Goal: Information Seeking & Learning: Learn about a topic

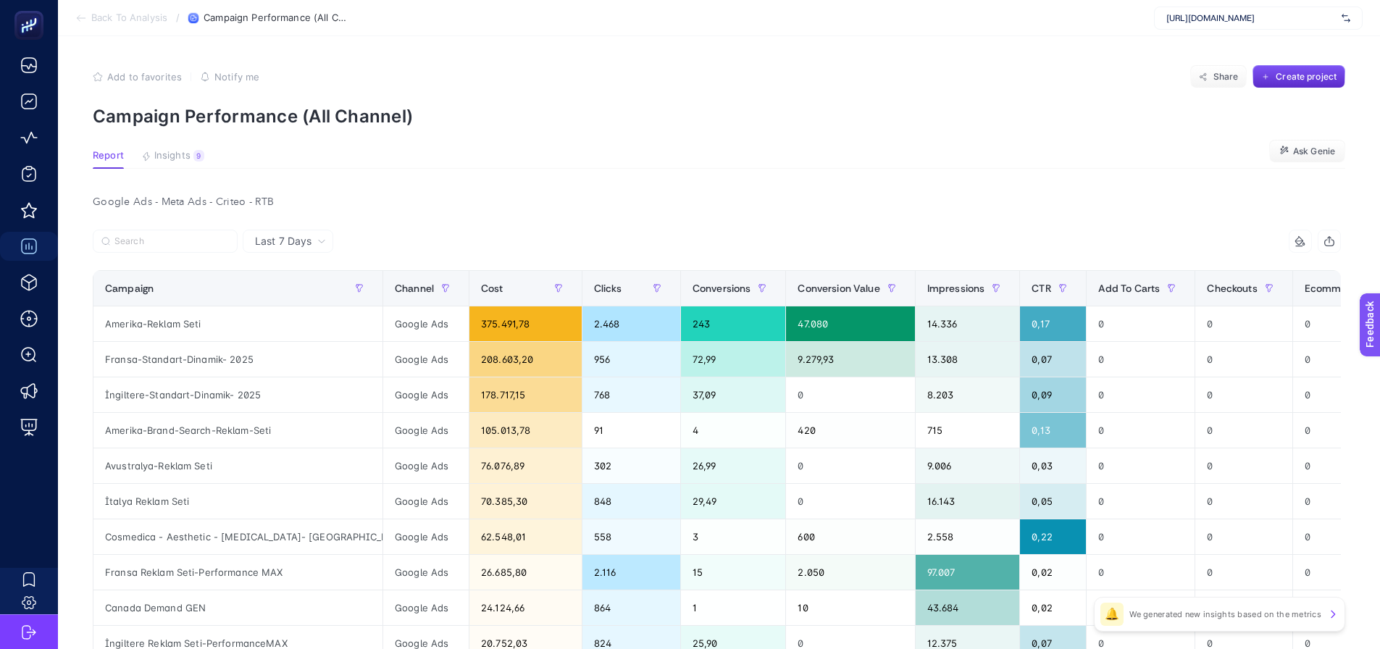
click at [381, 144] on article "Add to favorites false Notify me Share Create project Campaign Performance (All…" at bounding box center [719, 479] width 1322 height 886
drag, startPoint x: 356, startPoint y: 110, endPoint x: 387, endPoint y: 112, distance: 30.5
click at [387, 112] on p "Campaign Performance (All Channel)" at bounding box center [719, 116] width 1253 height 21
click at [463, 166] on section "Report Insights 9 We generated new insights based on the metrics Ask Genie" at bounding box center [719, 159] width 1253 height 19
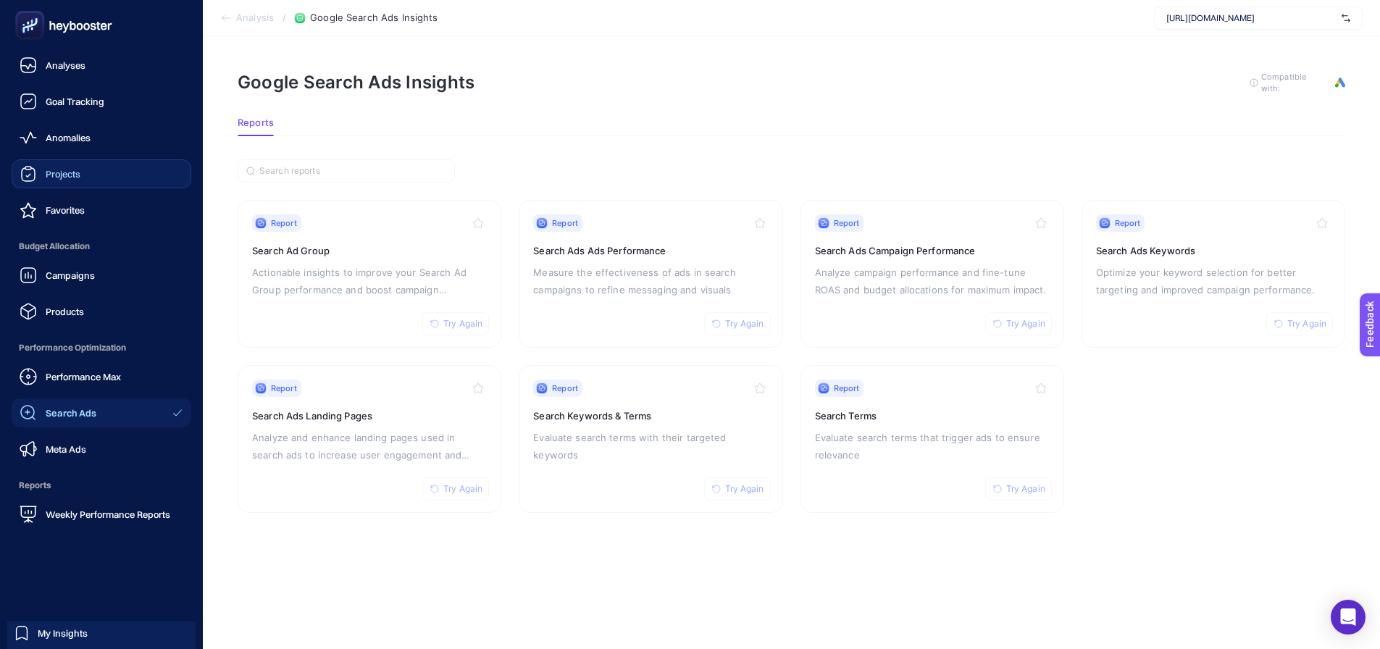
click at [44, 171] on div "Projects" at bounding box center [50, 173] width 61 height 17
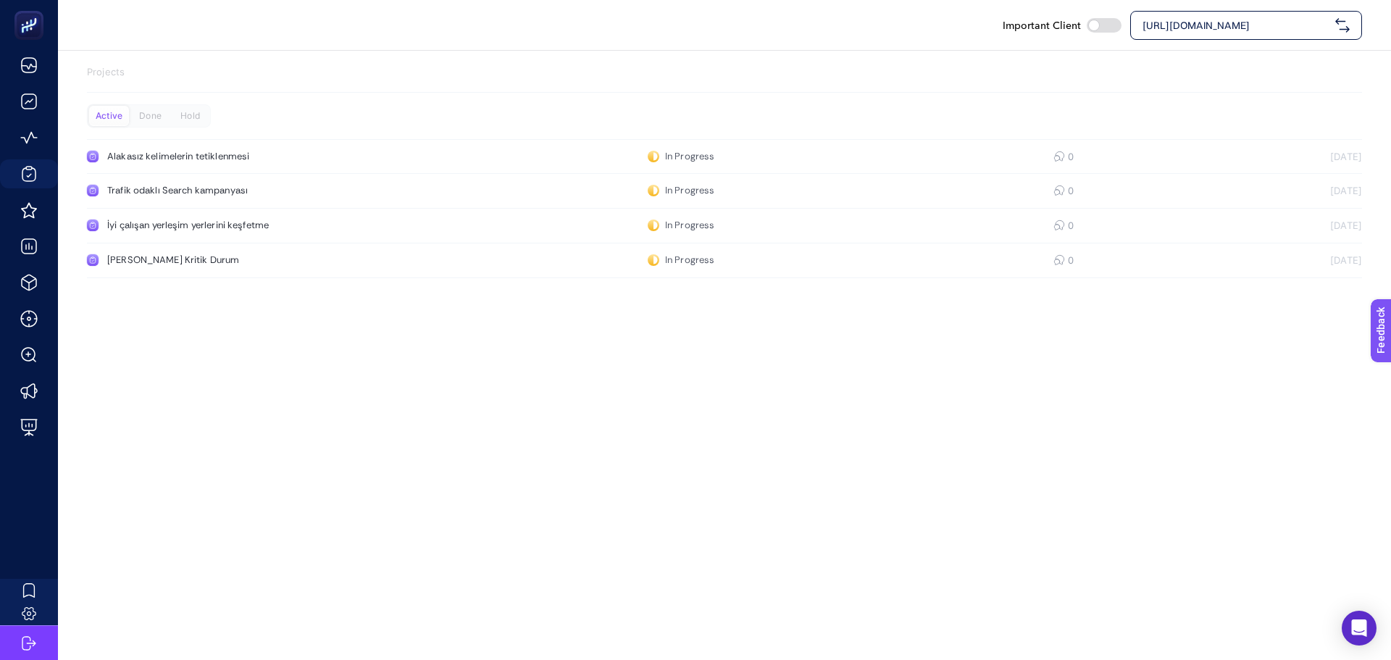
drag, startPoint x: 497, startPoint y: 430, endPoint x: 467, endPoint y: 335, distance: 100.4
click at [499, 430] on div "Important Client https://cosmedica.com Projects Active Done Hold Alakasız kelim…" at bounding box center [695, 330] width 1391 height 660
click at [288, 315] on div "Important Client https://cosmedica.com Projects Active Done Hold Alakasız kelim…" at bounding box center [695, 330] width 1391 height 660
click at [1153, 19] on span "https://cosmedica.com" at bounding box center [1236, 25] width 187 height 14
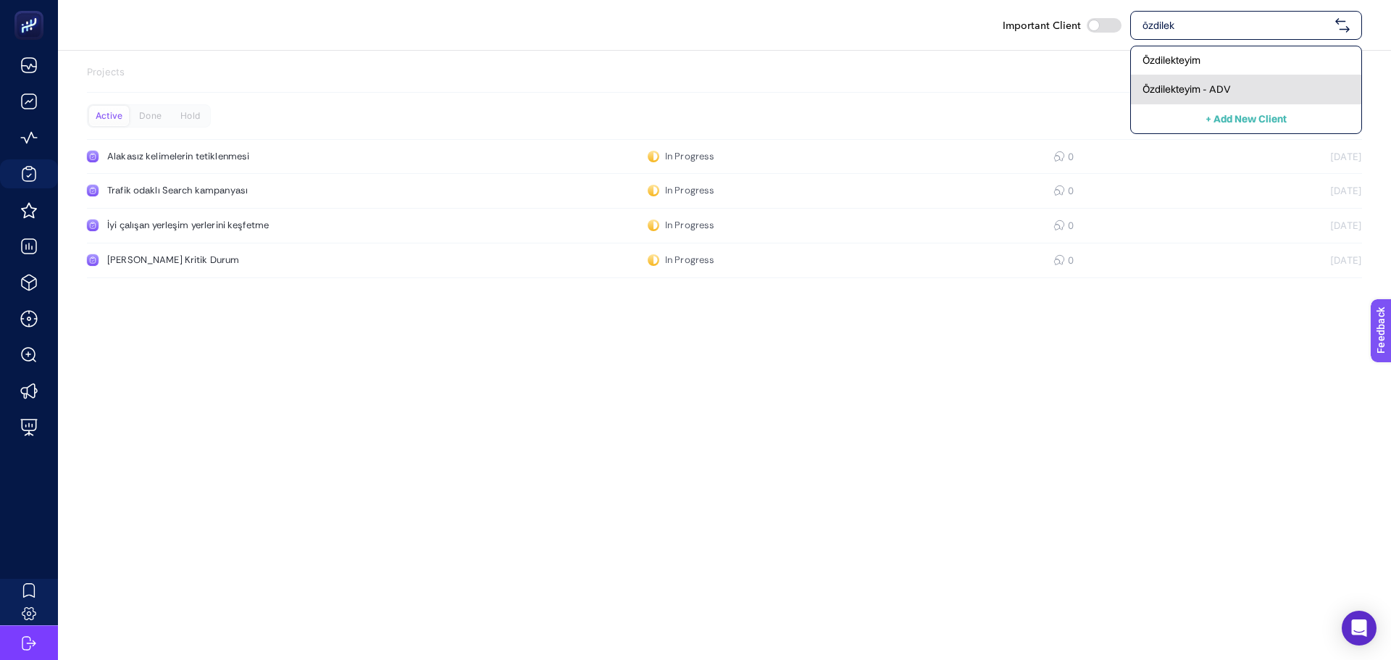
type input "özdilek"
click at [1166, 89] on span "Özdilekteyim - ADV" at bounding box center [1187, 89] width 88 height 14
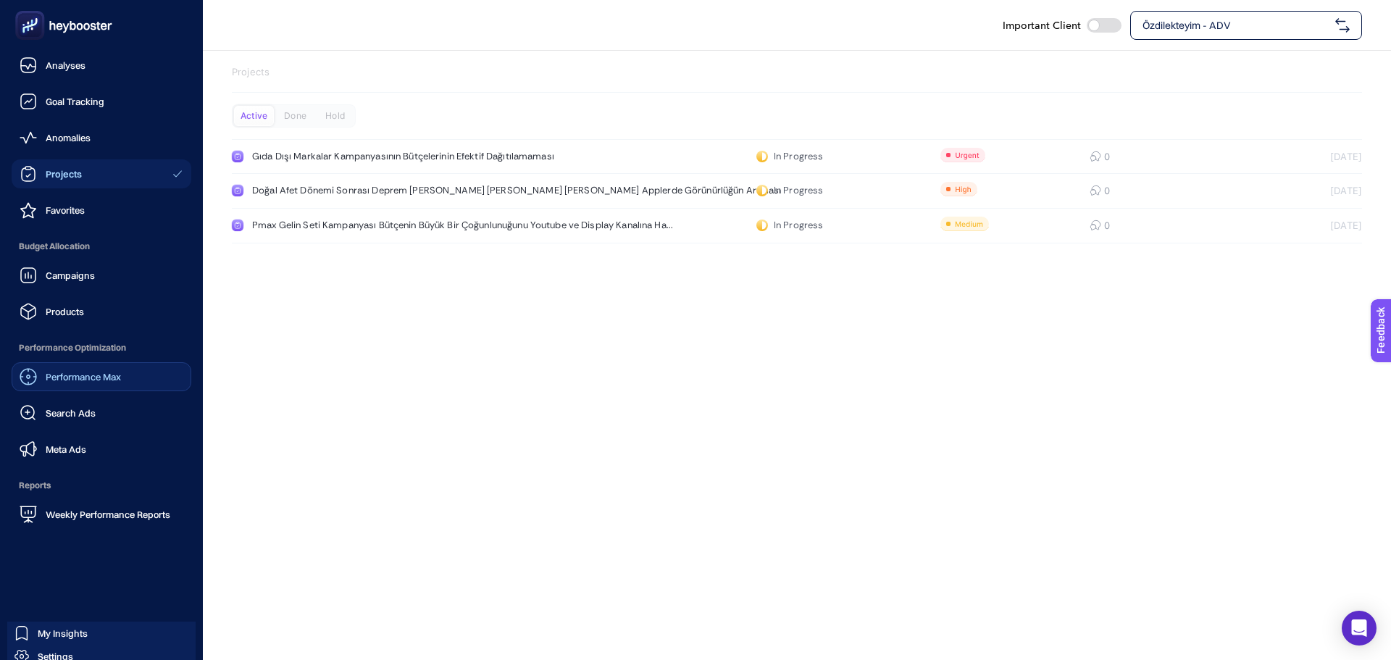
click at [57, 370] on div "Performance Max" at bounding box center [70, 376] width 101 height 17
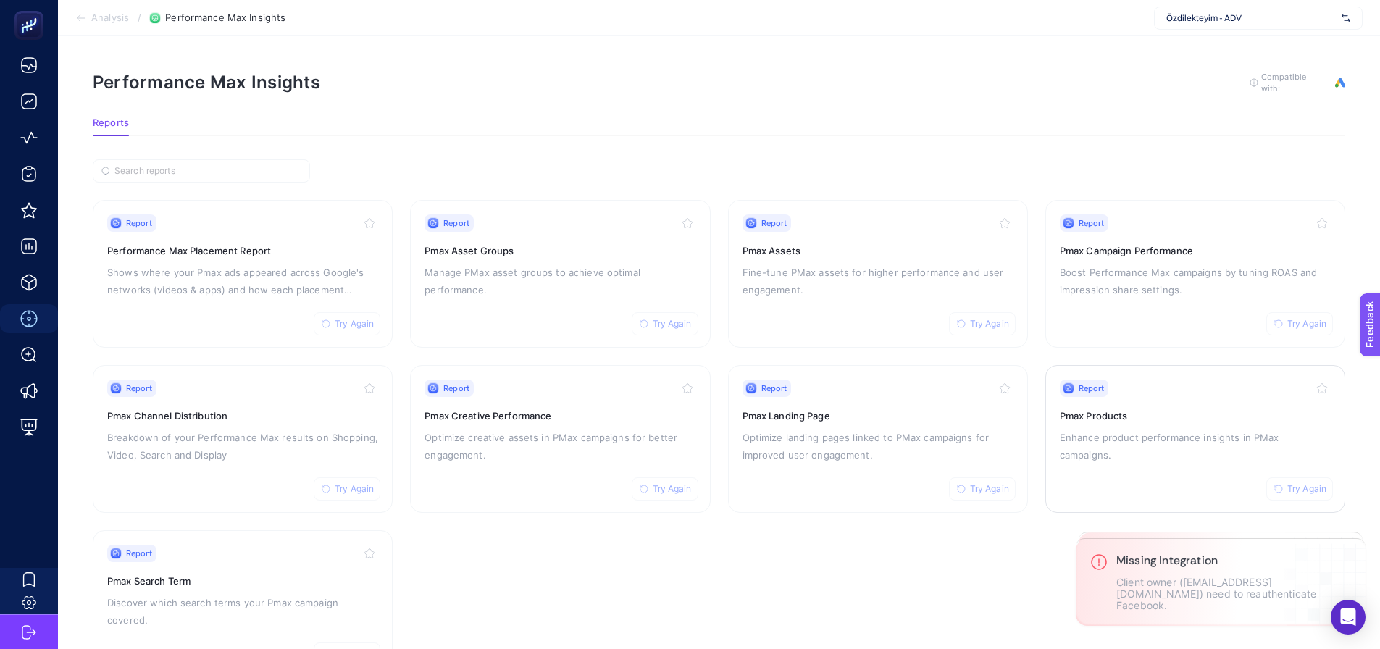
click at [1090, 435] on p "Enhance product performance insights in PMax campaigns." at bounding box center [1195, 446] width 271 height 35
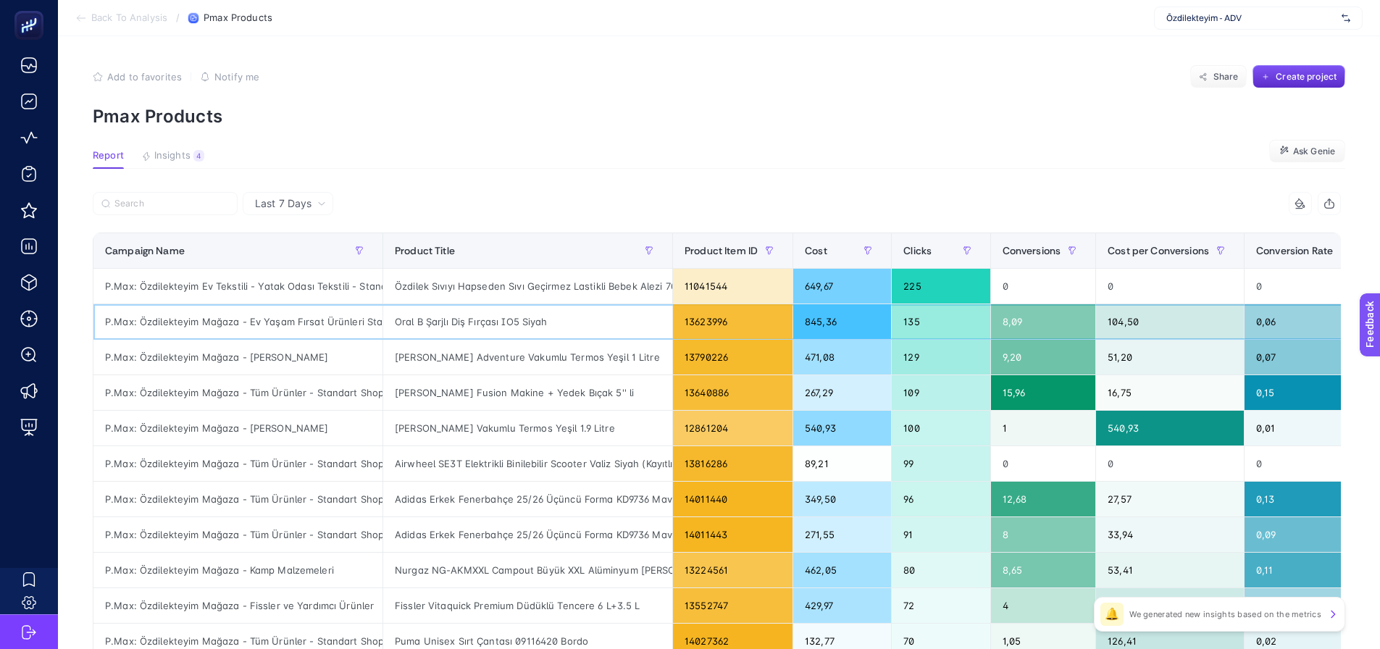
click at [242, 318] on div "P.Max: Özdilekteyim Mağaza - Ev Yaşam Fırsat Ürünleri Standart Shopping" at bounding box center [237, 321] width 289 height 35
copy tr "P.Max: Özdilekteyim Mağaza - Ev Yaşam Fırsat Ürünleri Standart Shopping"
click at [171, 205] on input "Search" at bounding box center [171, 204] width 114 height 11
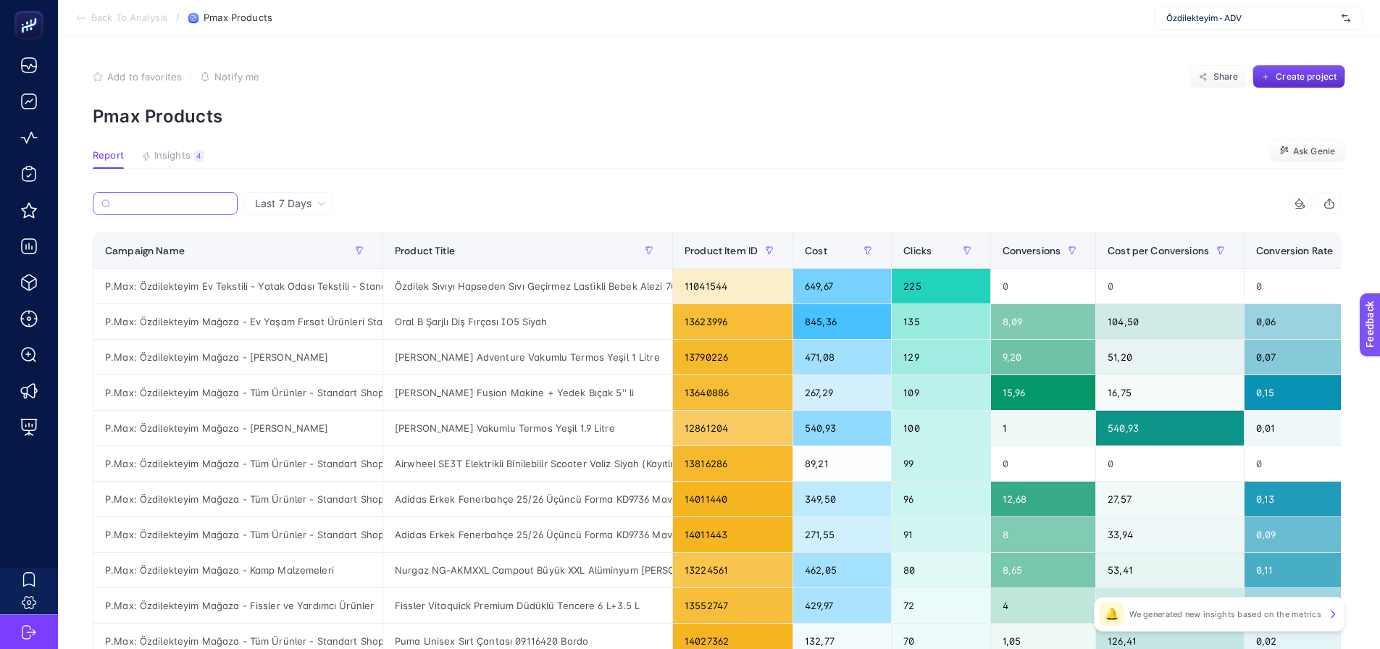
paste input "P.Max: Özdilekteyim Mağaza - Ev Yaşam Fırsat Ürünleri Standart Shopping"
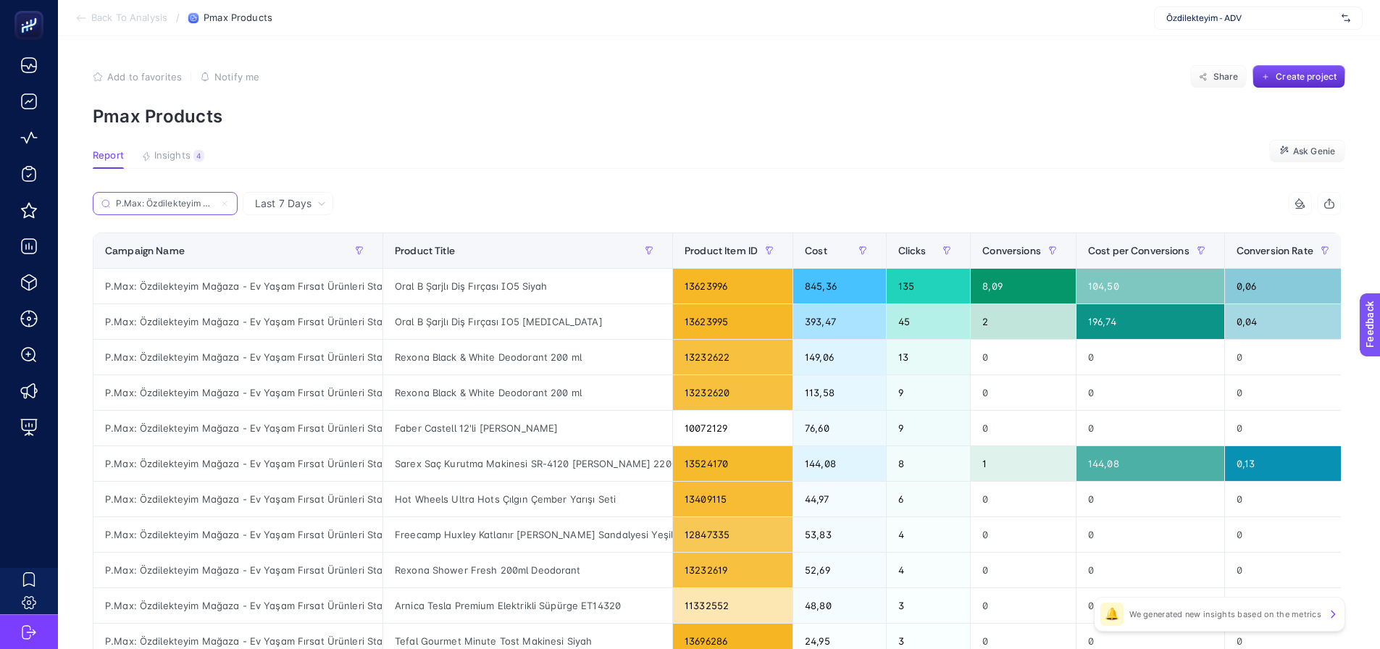
scroll to position [0, 213]
type input "P.Max: Özdilekteyim Mağaza - Ev Yaşam Fırsat Ürünleri Standart Shopping"
drag, startPoint x: 682, startPoint y: 288, endPoint x: 736, endPoint y: 278, distance: 54.4
click at [736, 278] on div "13623996" at bounding box center [733, 286] width 120 height 35
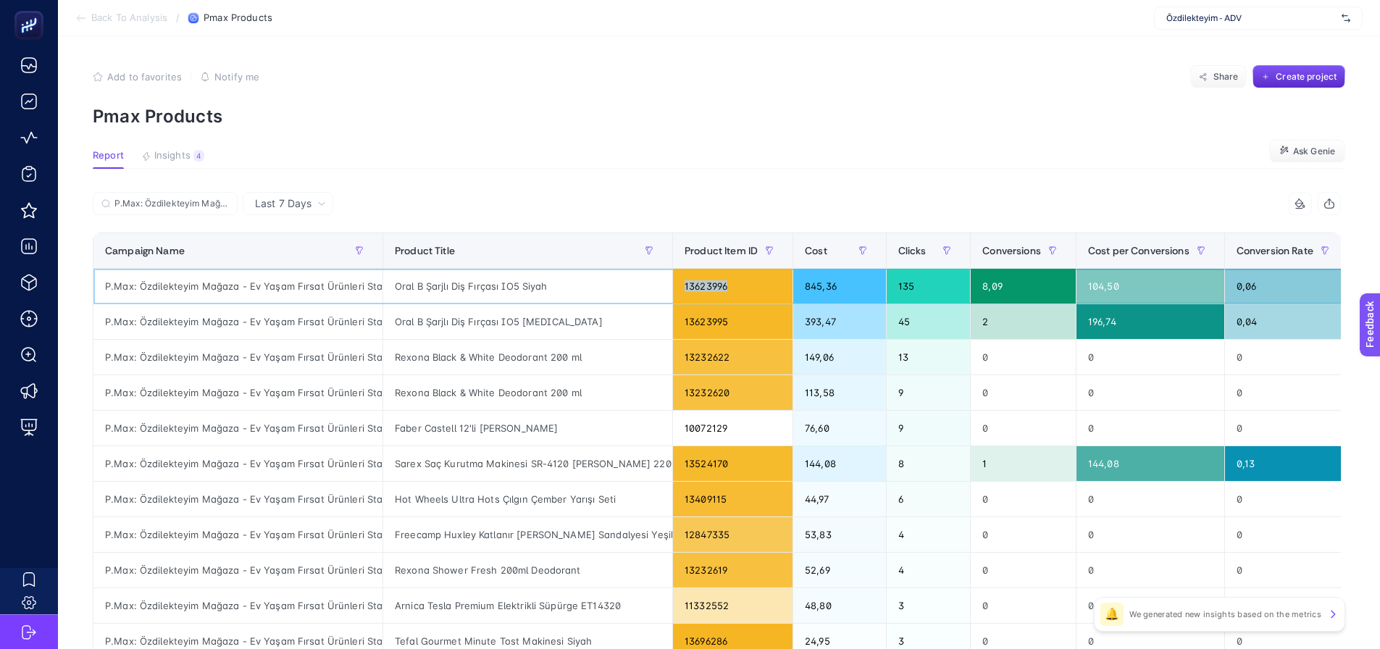
copy div "13623996"
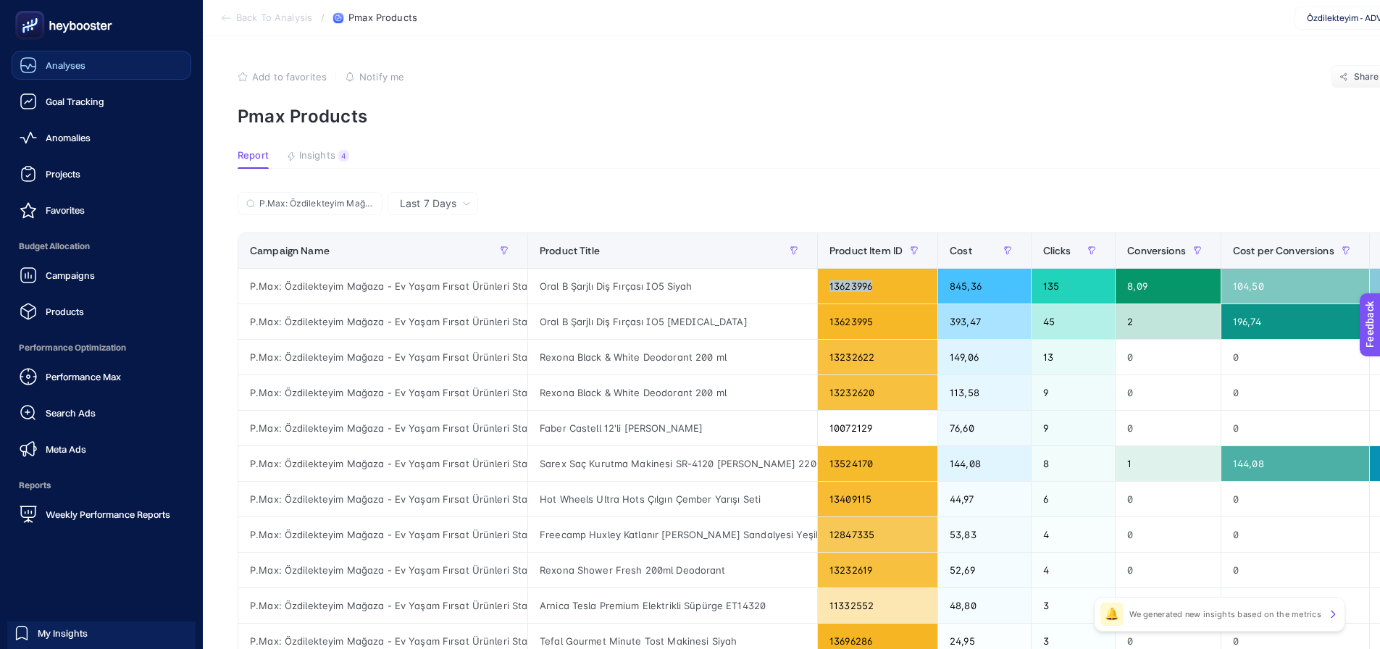
click at [58, 77] on link "Analyses" at bounding box center [102, 65] width 180 height 29
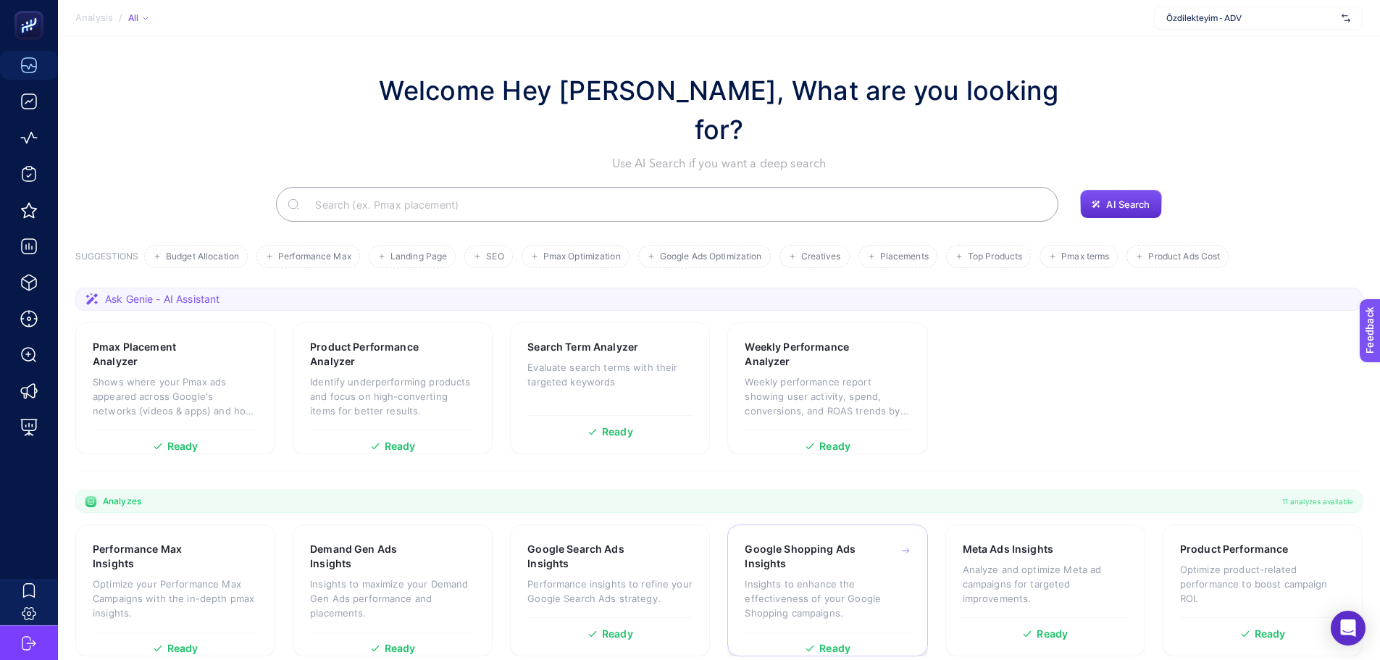
click at [809, 577] on p "Insights to enhance the effectiveness of your Google Shopping campaigns." at bounding box center [827, 598] width 165 height 43
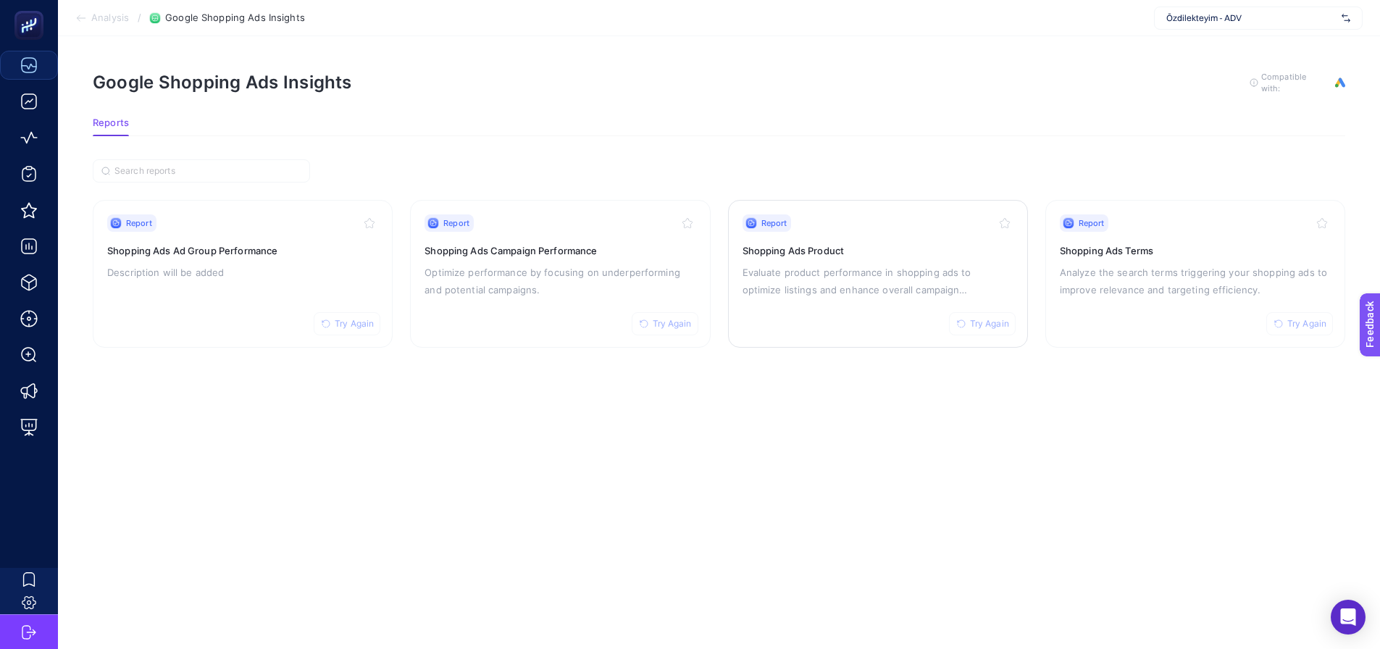
click at [785, 296] on p "Evaluate product performance in shopping ads to optimize listings and enhance o…" at bounding box center [878, 281] width 271 height 35
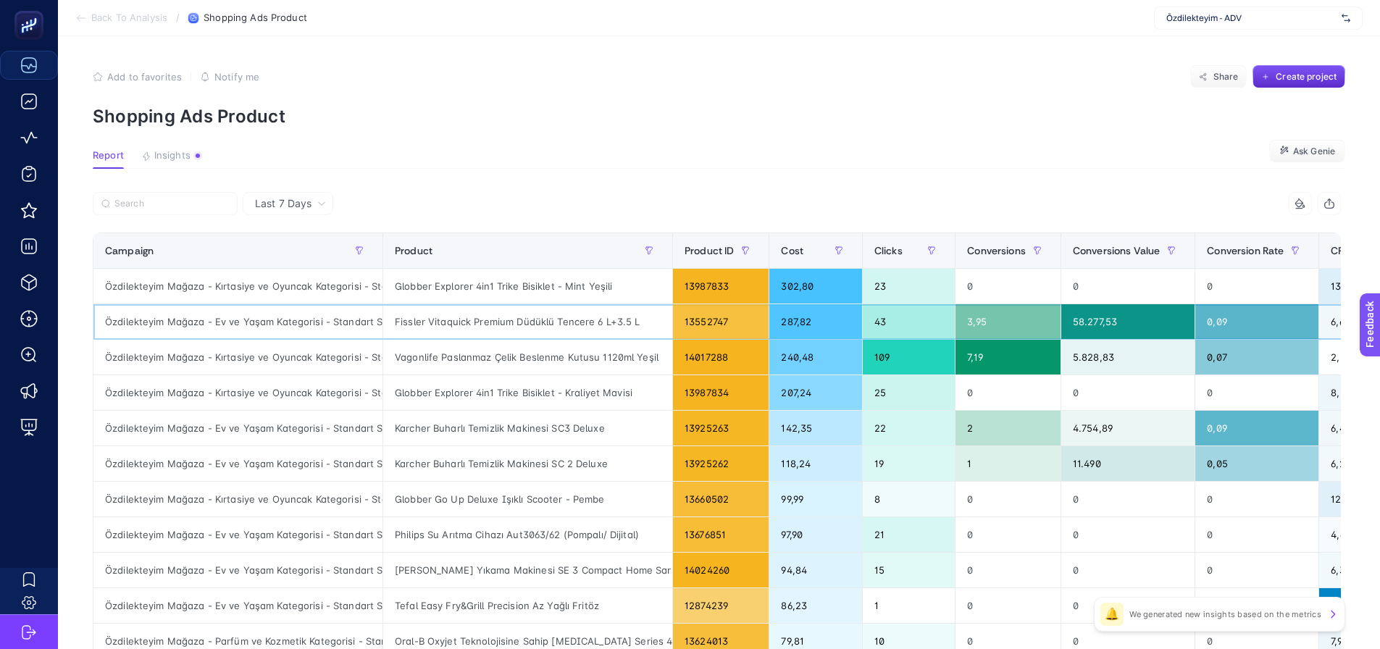
click at [277, 325] on div "Özdilekteyim Mağaza - Ev ve Yaşam Kategorisi - Standart Shopping" at bounding box center [237, 321] width 289 height 35
copy tr "Özdilekteyim Mağaza - Ev ve Yaşam Kategorisi - Standart Shopping"
click at [543, 130] on article "Add to favorites false Notify me Share Create project Shopping Ads Product Repo…" at bounding box center [719, 602] width 1322 height 1132
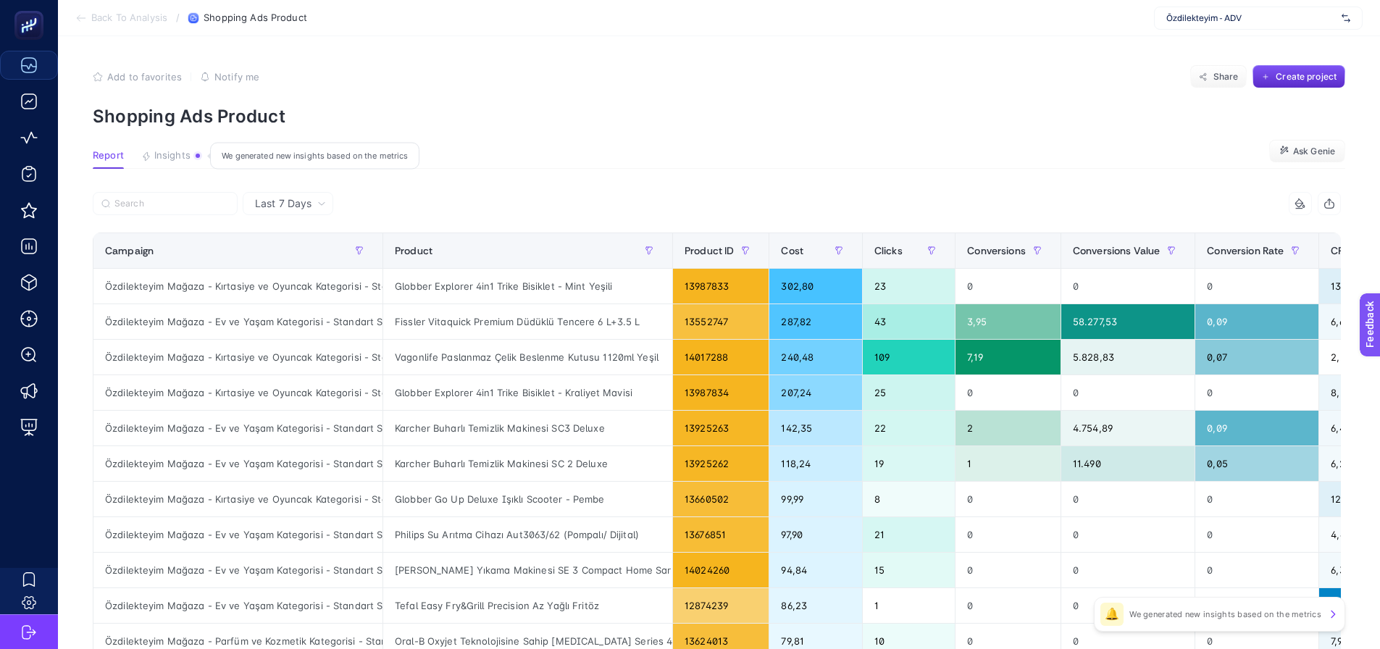
click at [161, 156] on span "Insights" at bounding box center [172, 156] width 36 height 12
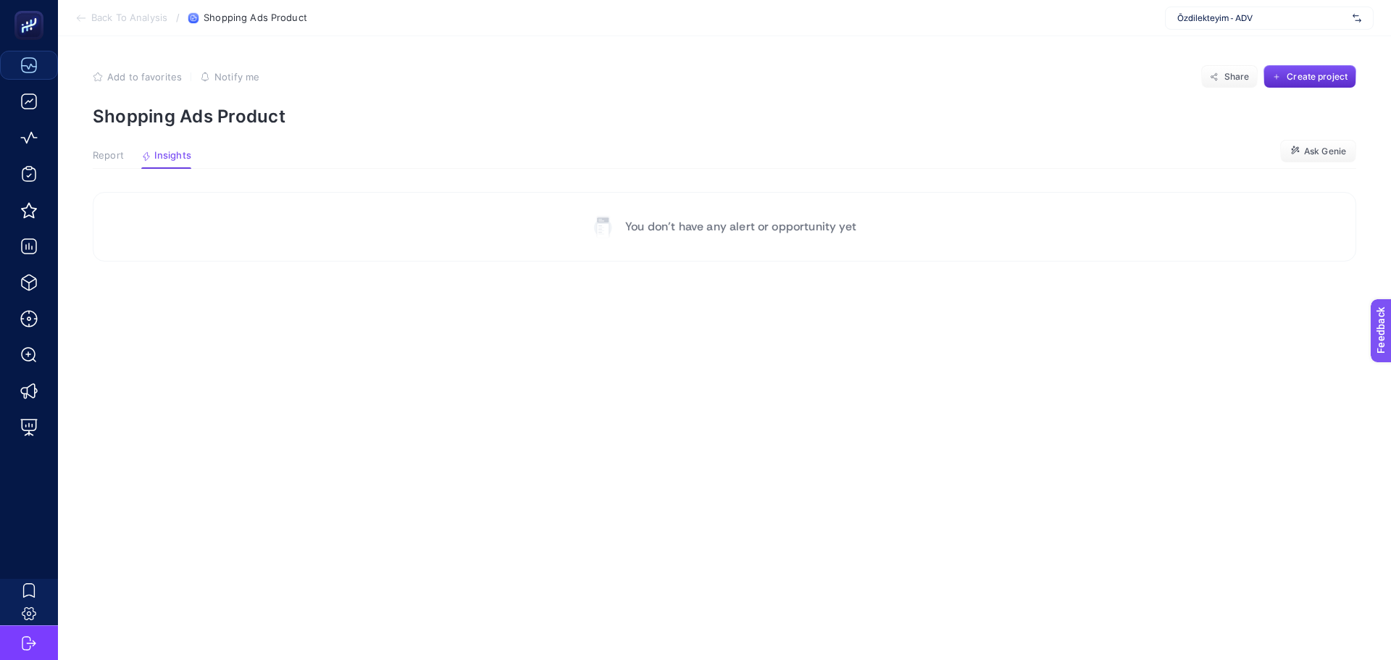
click at [114, 156] on span "Report" at bounding box center [108, 156] width 31 height 12
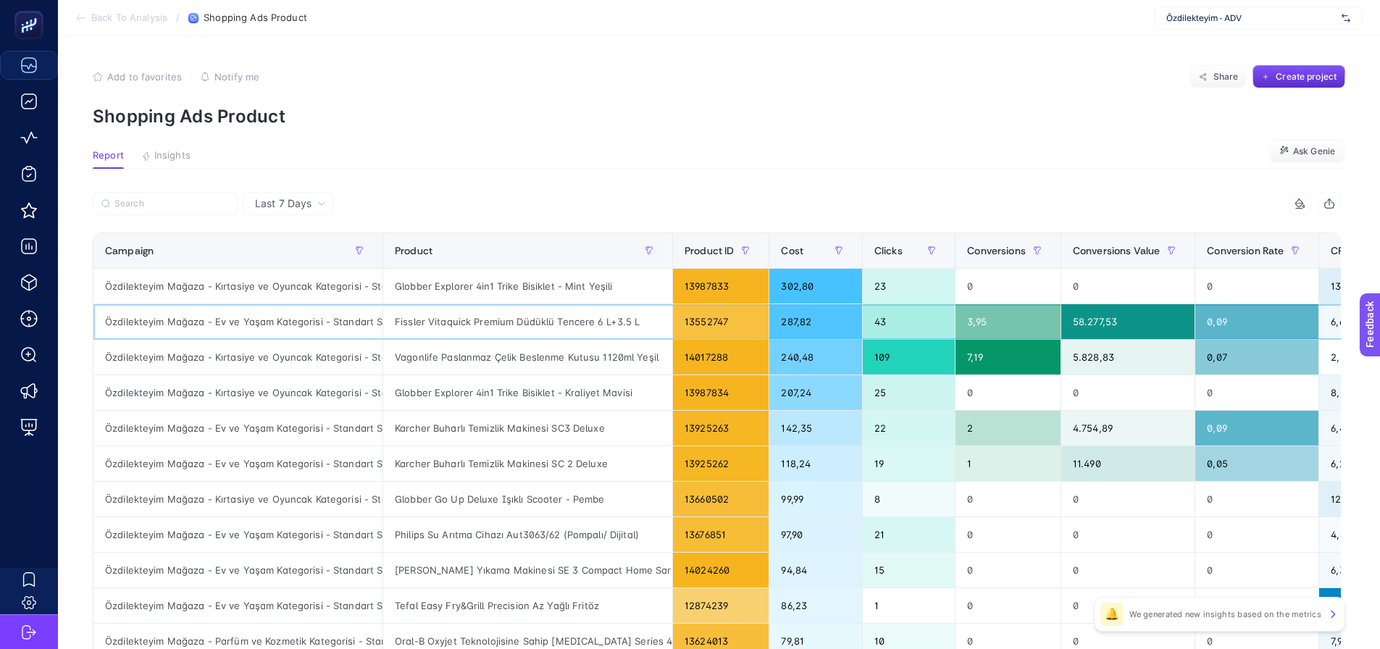
click at [223, 322] on div "Özdilekteyim Mağaza - Ev ve Yaşam Kategorisi - Standart Shopping" at bounding box center [237, 321] width 289 height 35
click at [225, 322] on div "Özdilekteyim Mağaza - Ev ve Yaşam Kategorisi - Standart Shopping" at bounding box center [237, 321] width 289 height 35
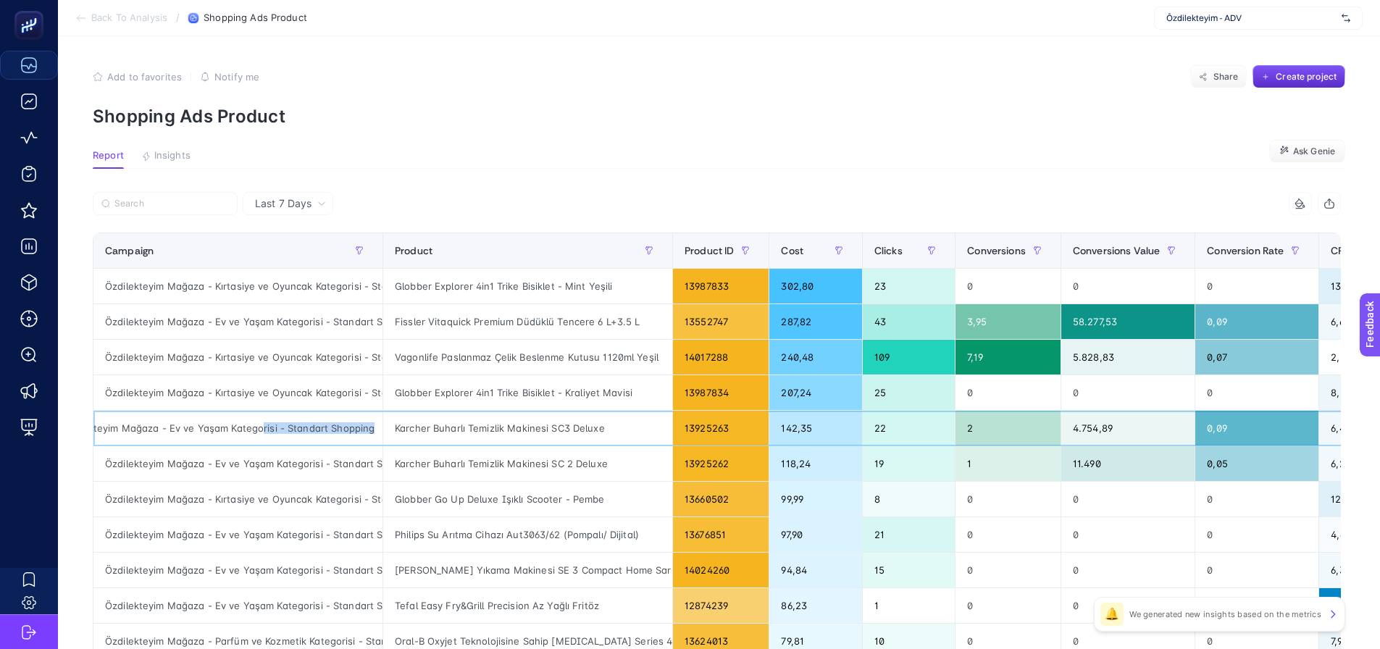
drag, startPoint x: 309, startPoint y: 430, endPoint x: 376, endPoint y: 429, distance: 66.7
click at [376, 429] on div "Özdilekteyim Mağaza - Ev ve Yaşam Kategorisi - Standart Shopping" at bounding box center [237, 428] width 289 height 35
click at [401, 427] on div "Karcher Buharlı Temizlik Makinesi SC3 Deluxe" at bounding box center [527, 428] width 289 height 35
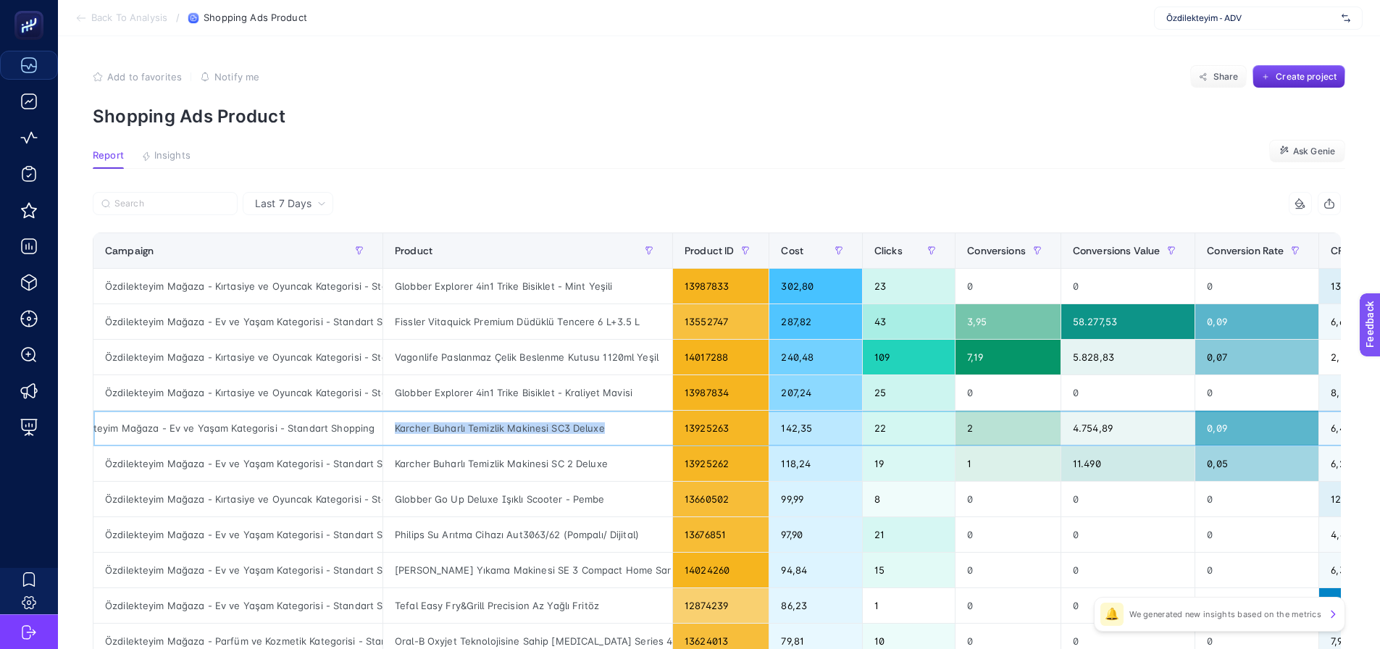
copy tr "Karcher Buharlı Temizlik Makinesi SC3 Deluxe"
click at [538, 159] on section "Report Insights We generated new insights based on the metrics Ask Genie" at bounding box center [719, 159] width 1253 height 19
click at [541, 363] on div "Vagonlife Paslanmaz Çelik Beslenme Kutusu 1120ml Yeşil" at bounding box center [527, 357] width 289 height 35
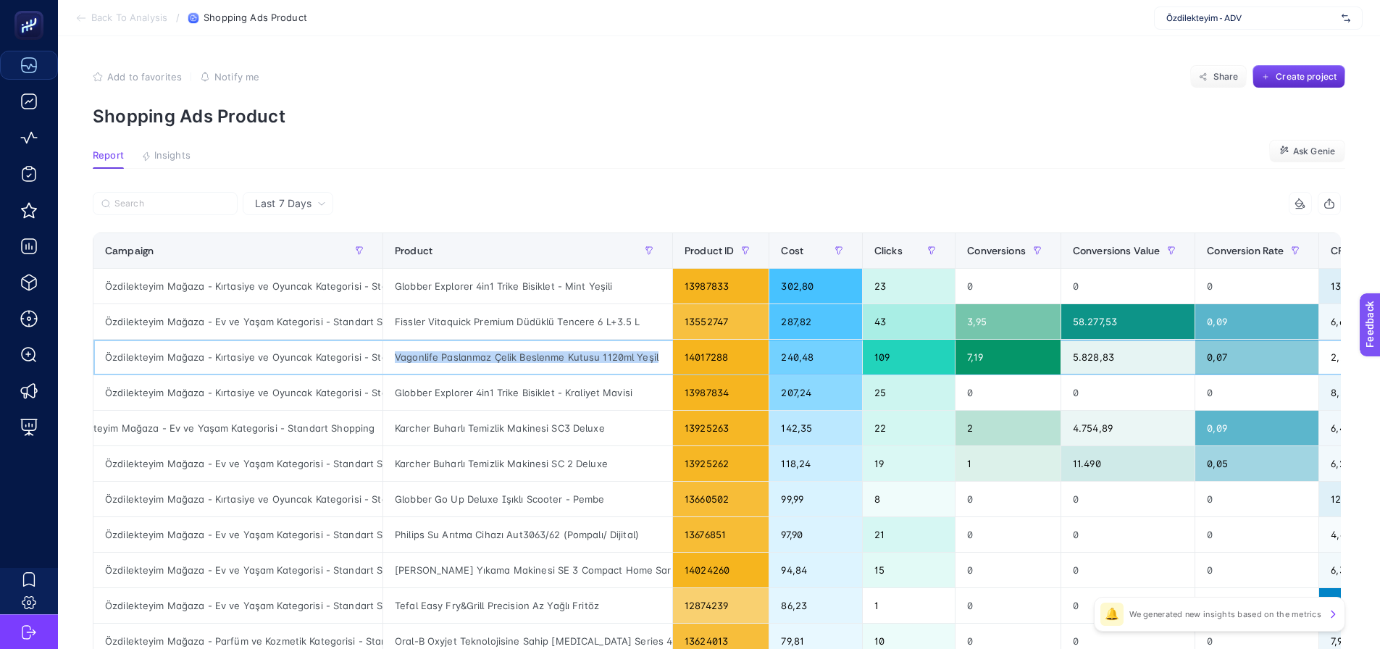
click at [541, 363] on div "Vagonlife Paslanmaz Çelik Beslenme Kutusu 1120ml Yeşil" at bounding box center [527, 357] width 289 height 35
click at [535, 401] on div "Globber Explorer 4in1 Trike Bisiklet - Kraliyet Mavisi" at bounding box center [527, 392] width 289 height 35
click at [322, 203] on icon at bounding box center [321, 203] width 9 height 9
click at [301, 269] on li "Last 30 Days" at bounding box center [288, 260] width 82 height 26
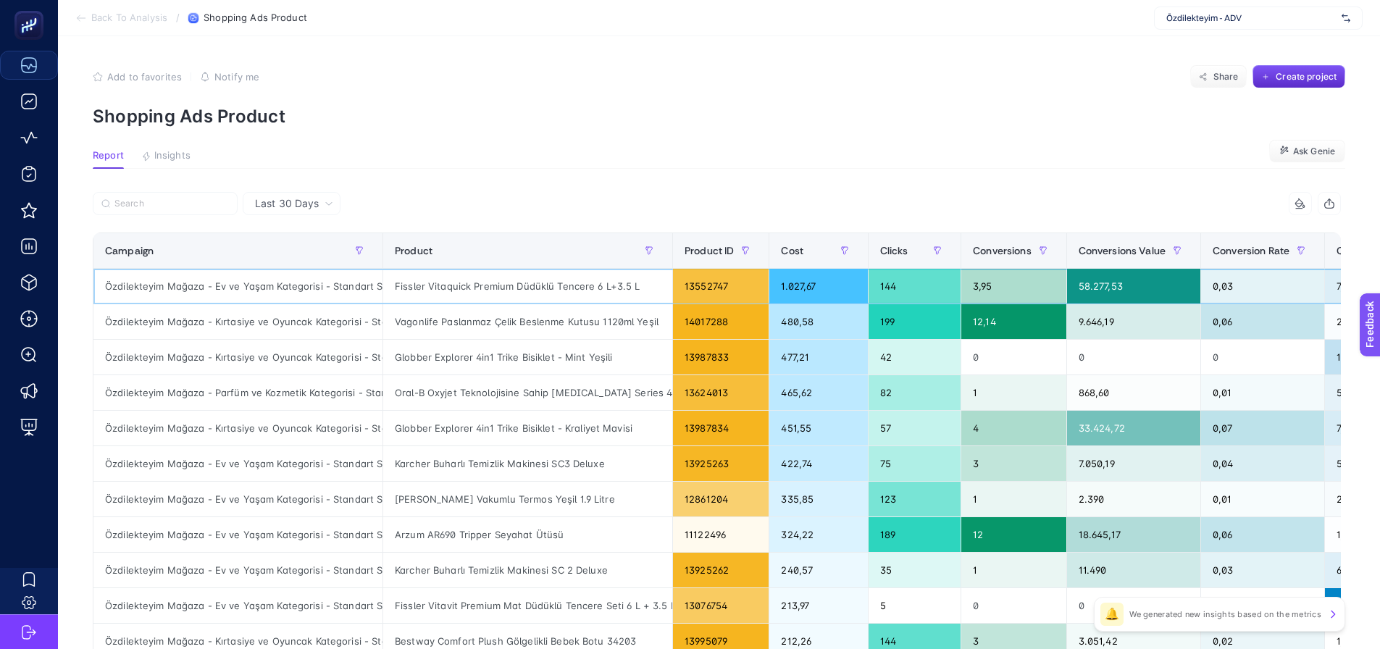
click at [302, 289] on div "Özdilekteyim Mağaza - Ev ve Yaşam Kategorisi - Standart Shopping" at bounding box center [237, 286] width 289 height 35
copy tr "Özdilekteyim Mağaza - Ev ve Yaşam Kategorisi - Standart Shopping"
click at [197, 199] on input "Search" at bounding box center [171, 204] width 114 height 11
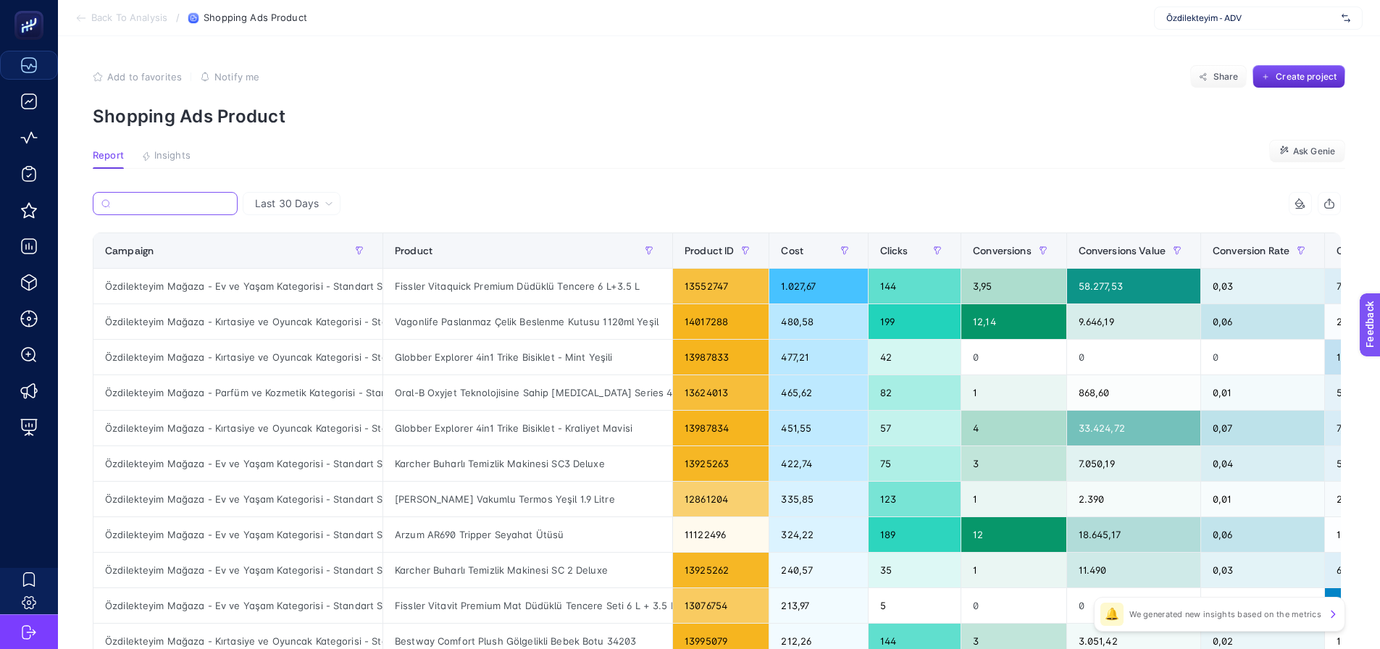
paste input "Özdilekteyim Mağaza - Ev ve Yaşam Kategorisi - Standart Shopping"
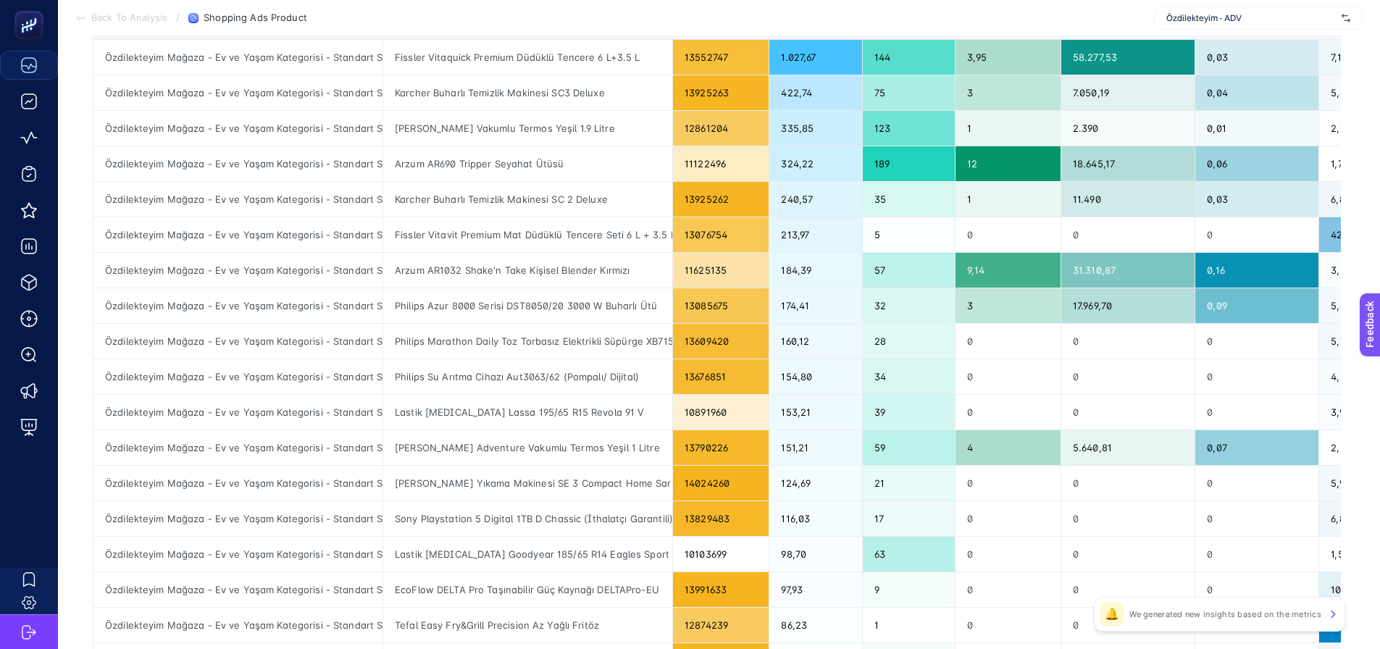
scroll to position [0, 0]
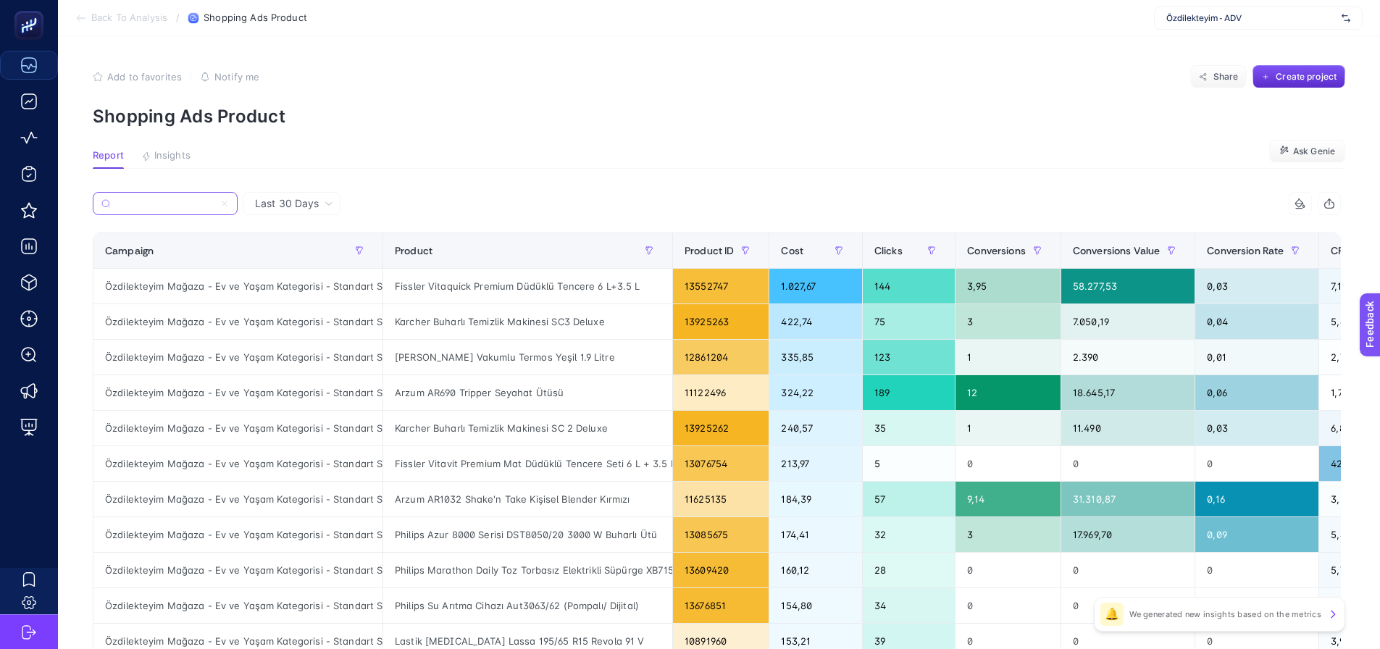
type input "Özdilekteyim Mağaza - Ev ve Yaşam Kategorisi - Standart Shopping"
click at [965, 325] on div "3" at bounding box center [1008, 321] width 105 height 35
click at [966, 295] on div "3,95" at bounding box center [1008, 286] width 105 height 35
click at [191, 201] on input "Özdilekteyim Mağaza - Ev ve Yaşam Kategorisi - Standart Shopping" at bounding box center [171, 204] width 114 height 11
click at [191, 201] on input "Özdilekteyim Mağaza - Ev ve Yaşam Kategorisi - Standart Shopping" at bounding box center [165, 204] width 99 height 11
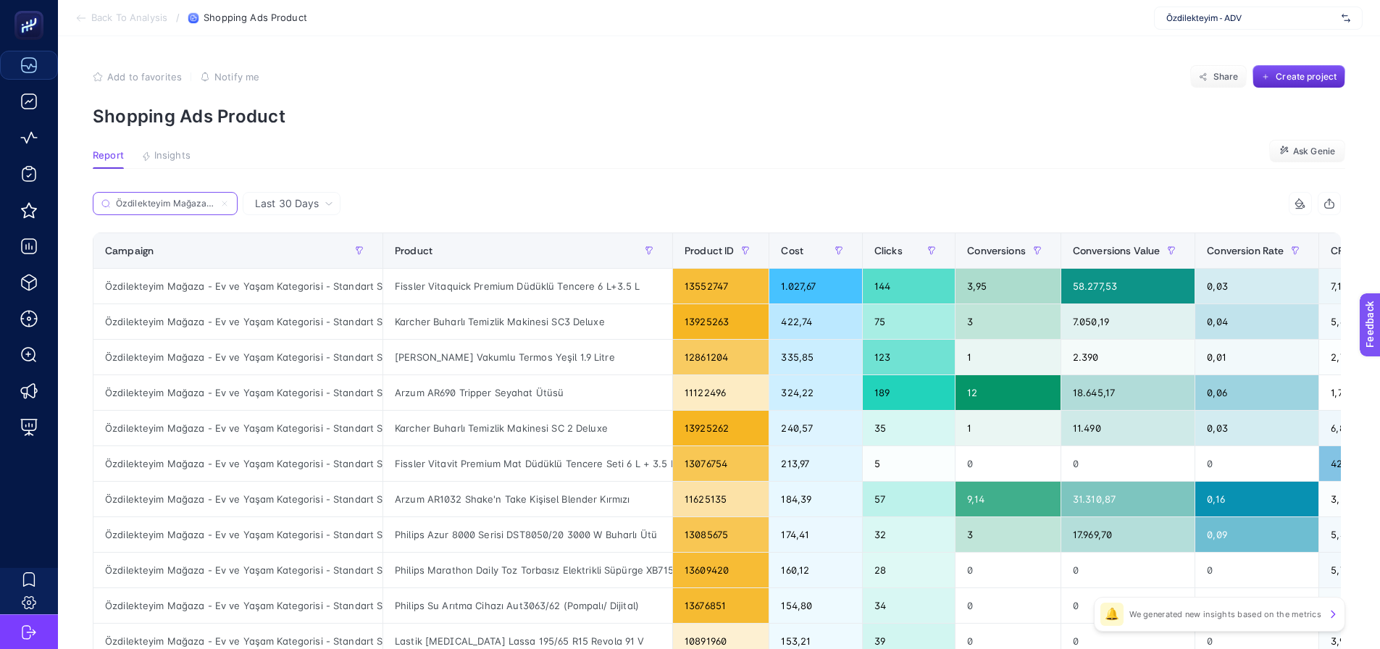
click at [191, 201] on input "Özdilekteyim Mağaza - Ev ve Yaşam Kategorisi - Standart Shopping" at bounding box center [165, 204] width 99 height 11
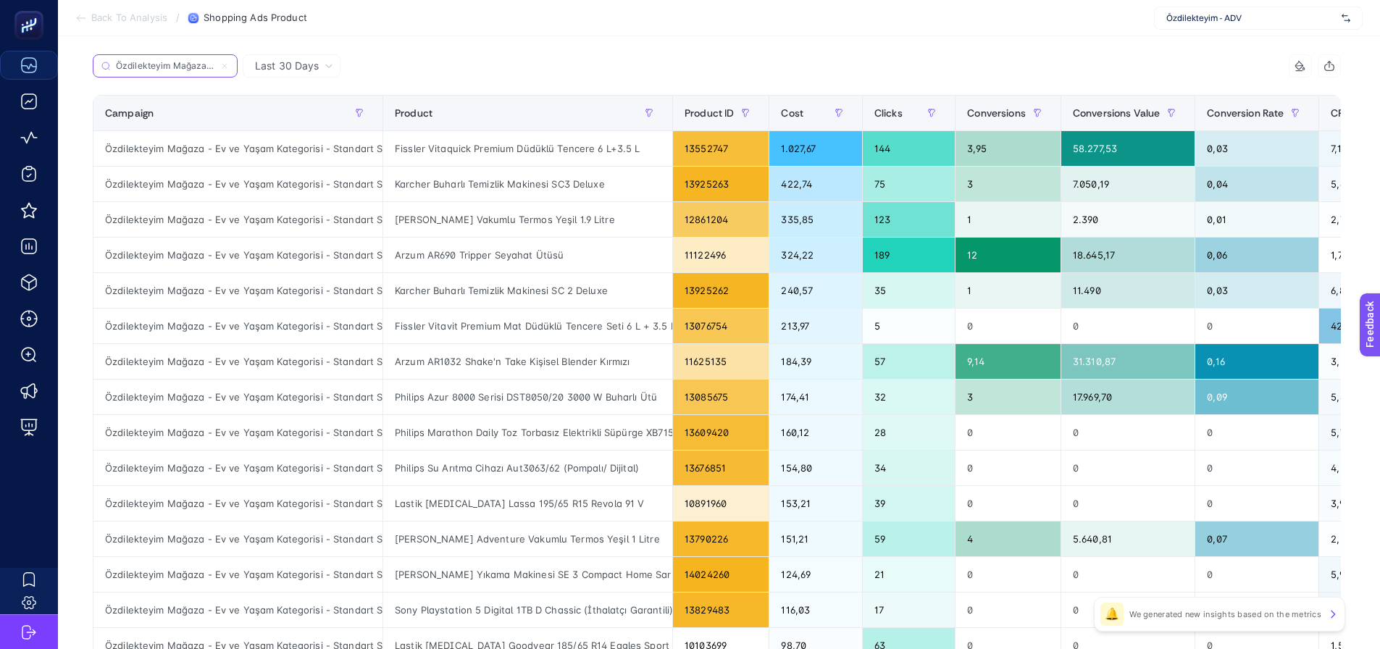
scroll to position [72, 0]
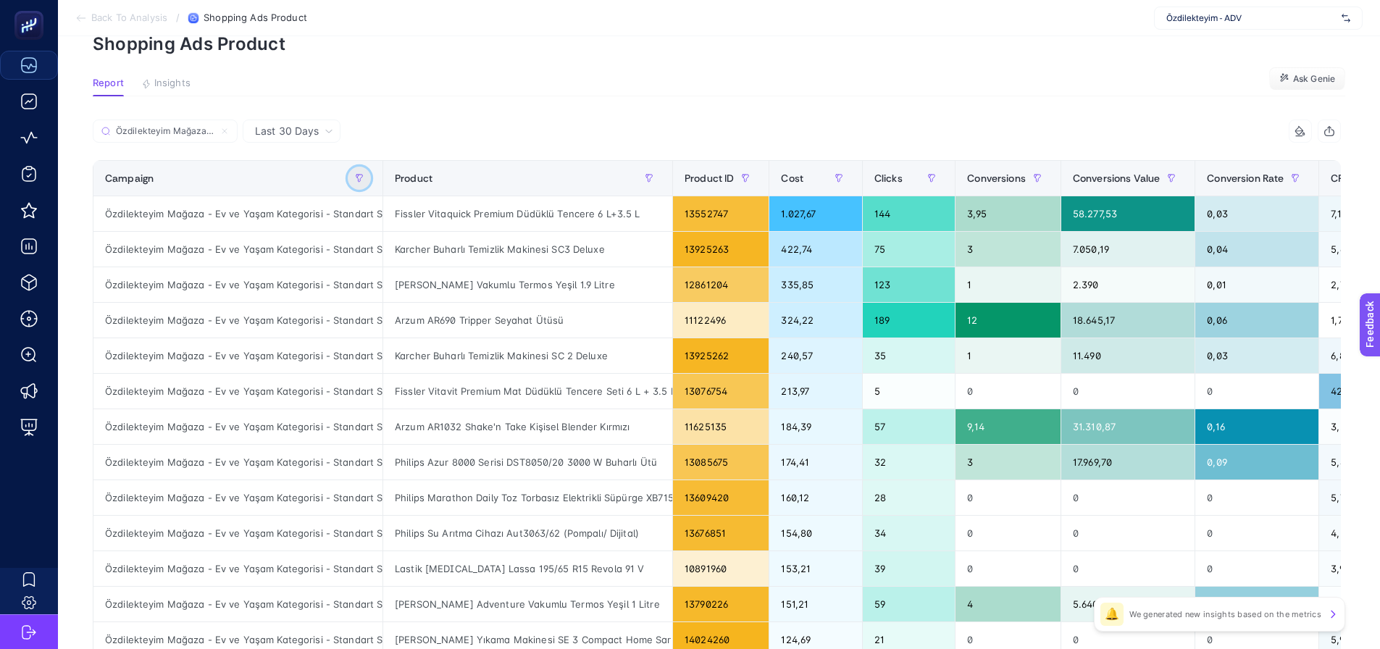
click at [356, 172] on button "button" at bounding box center [359, 178] width 23 height 23
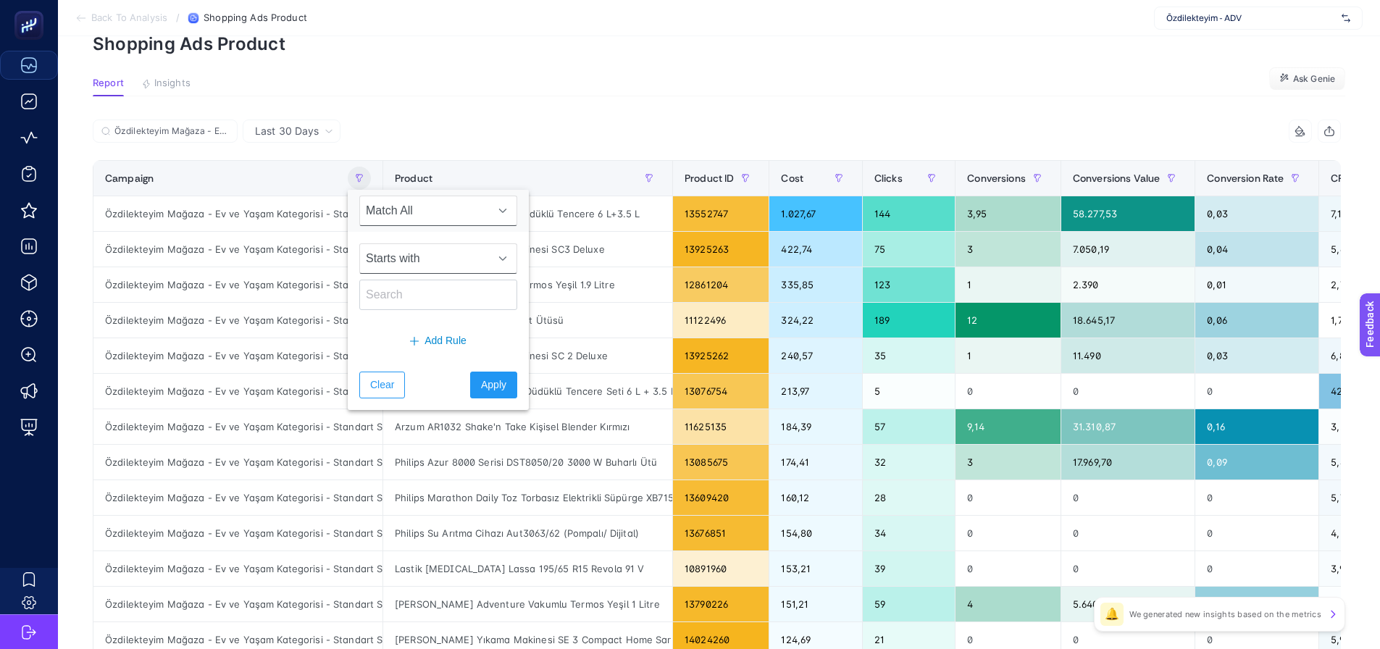
click at [391, 260] on span "Starts with" at bounding box center [424, 258] width 129 height 29
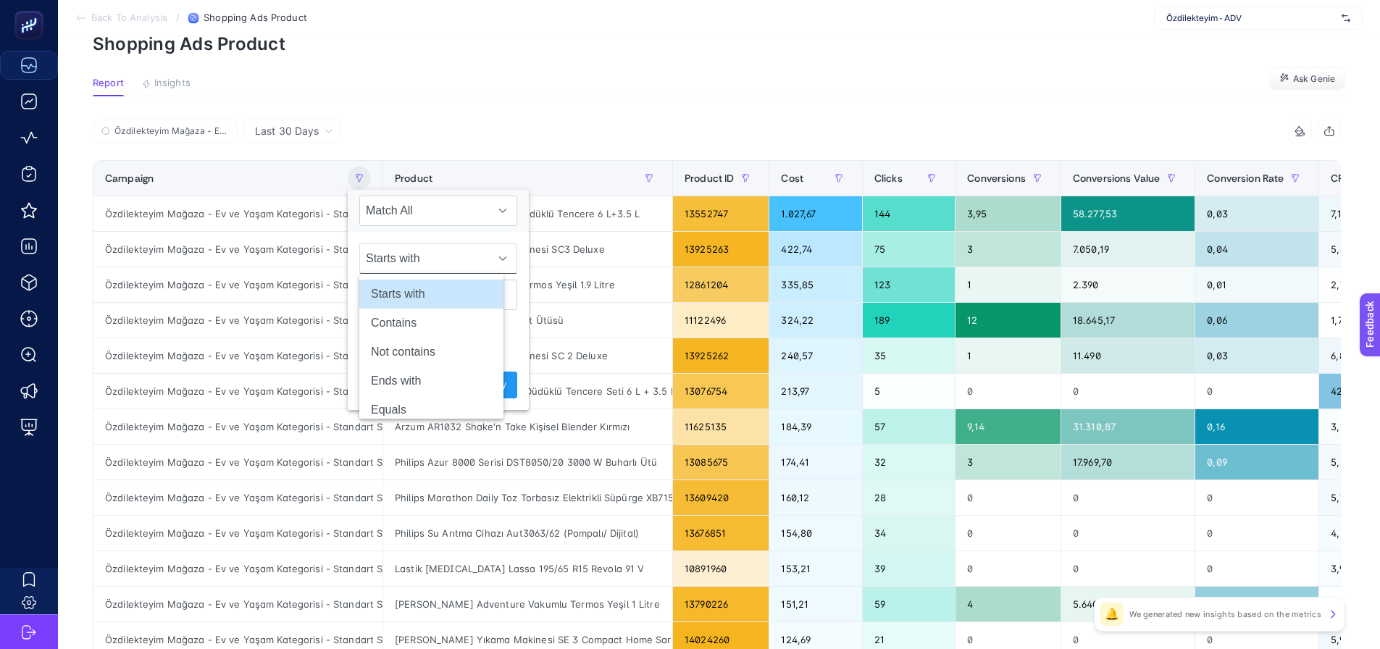
scroll to position [72, 7]
click at [385, 345] on li "Not contains" at bounding box center [431, 352] width 144 height 29
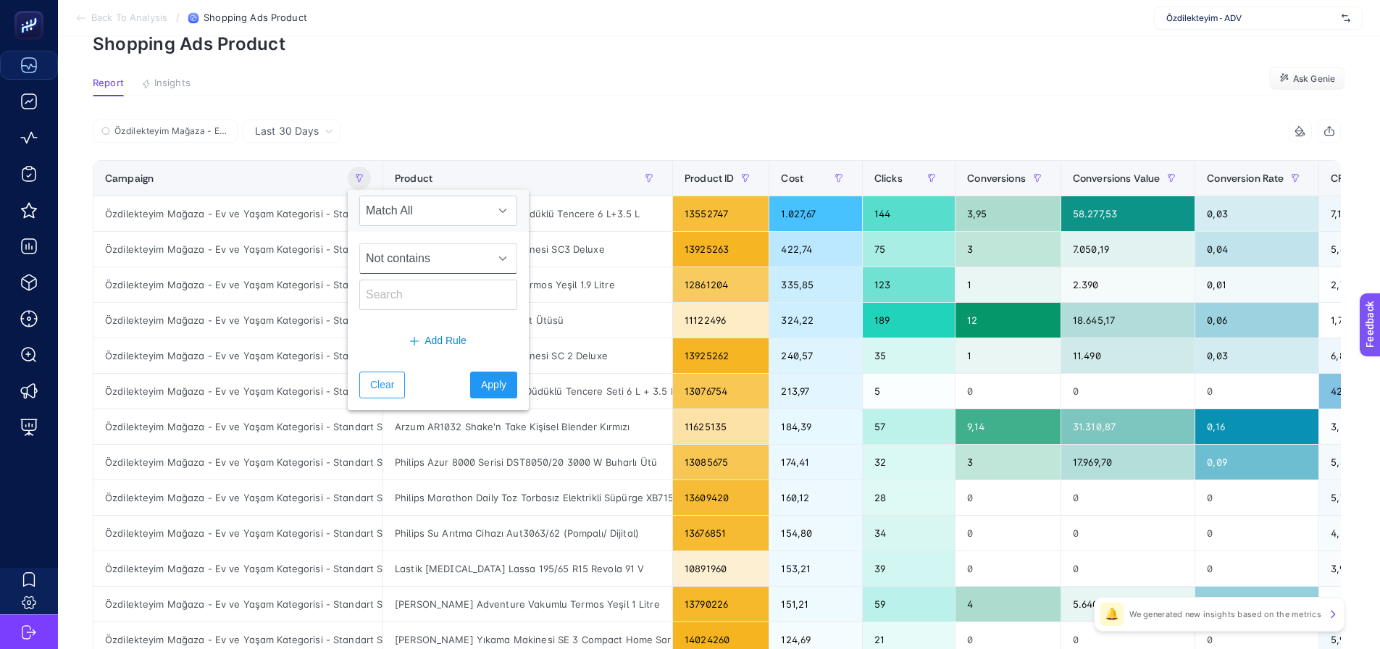
click at [377, 269] on span "Not contains" at bounding box center [424, 258] width 129 height 29
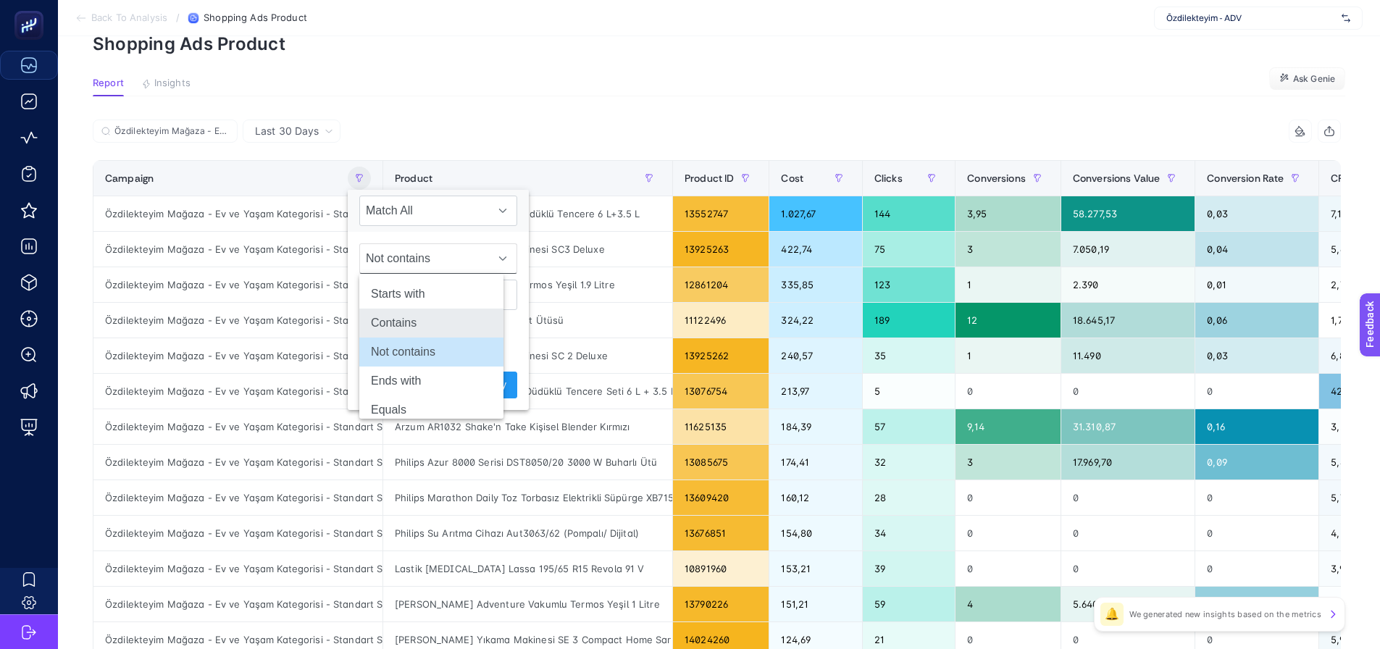
click at [378, 323] on li "Contains" at bounding box center [431, 323] width 144 height 29
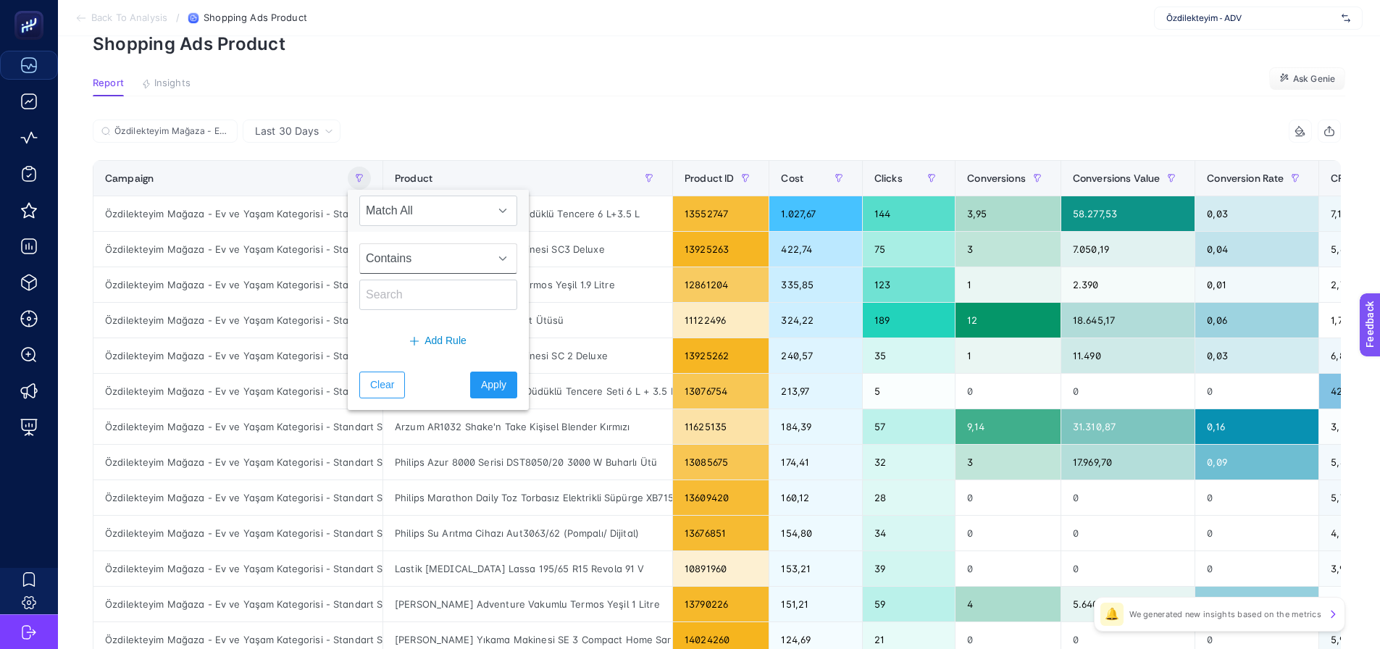
click at [379, 251] on span "Contains" at bounding box center [424, 258] width 129 height 29
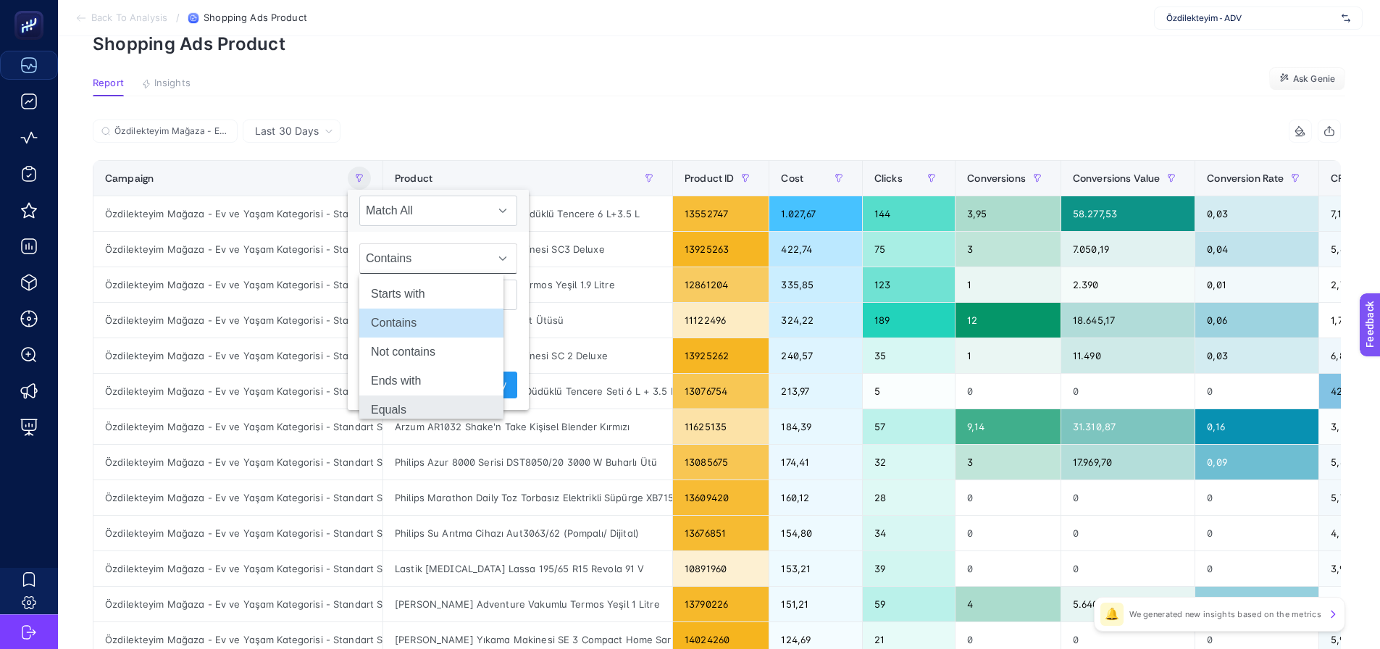
click at [383, 406] on li "Equals" at bounding box center [431, 410] width 144 height 29
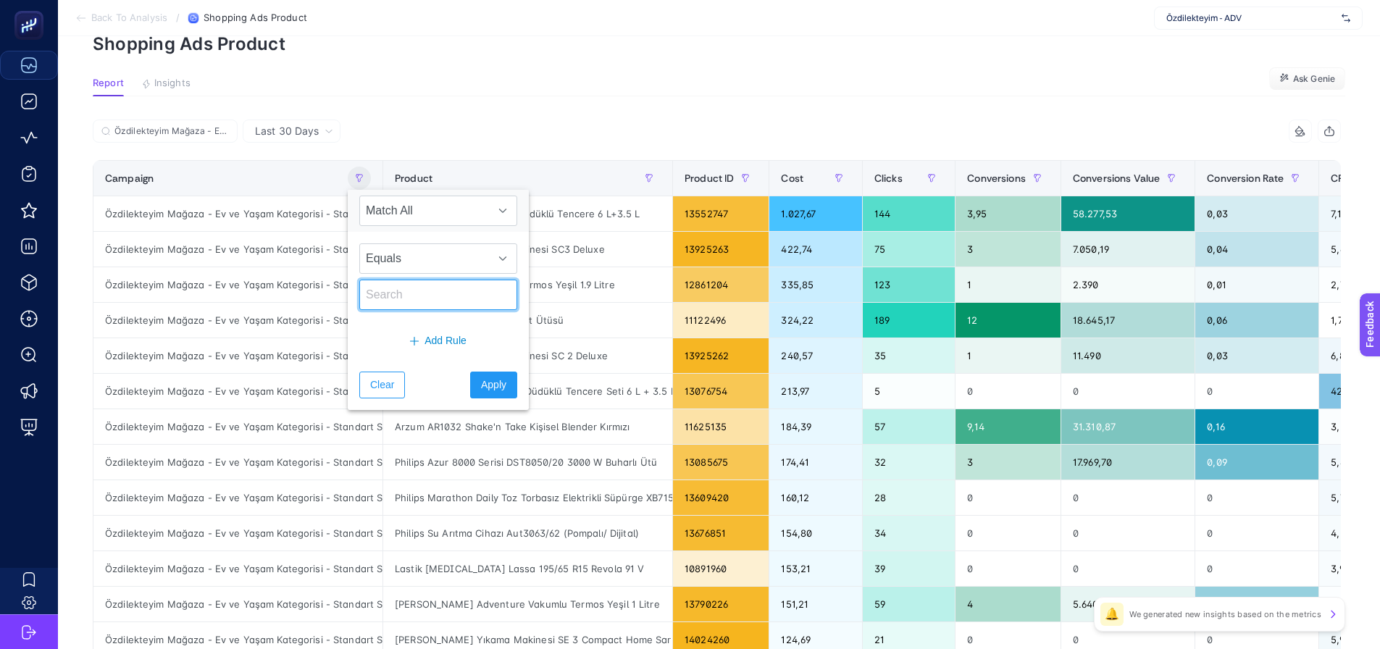
click at [383, 298] on input "text" at bounding box center [438, 295] width 158 height 30
paste input "Özdilekteyim Mağaza - Ev ve Yaşam Kategorisi - Standart Shopping"
type input "Özdilekteyim Mağaza - Ev ve Yaşam Kategorisi - Standart Shopping"
click at [470, 388] on button "Apply" at bounding box center [493, 385] width 47 height 27
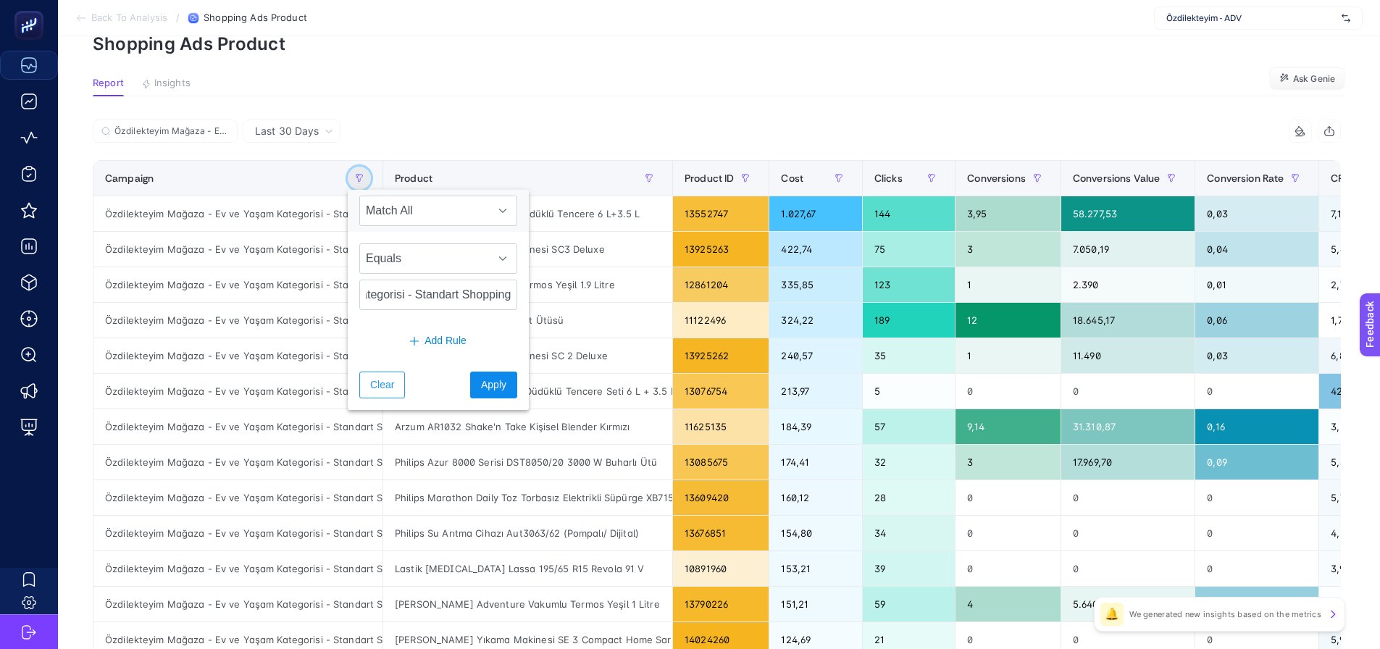
scroll to position [0, 0]
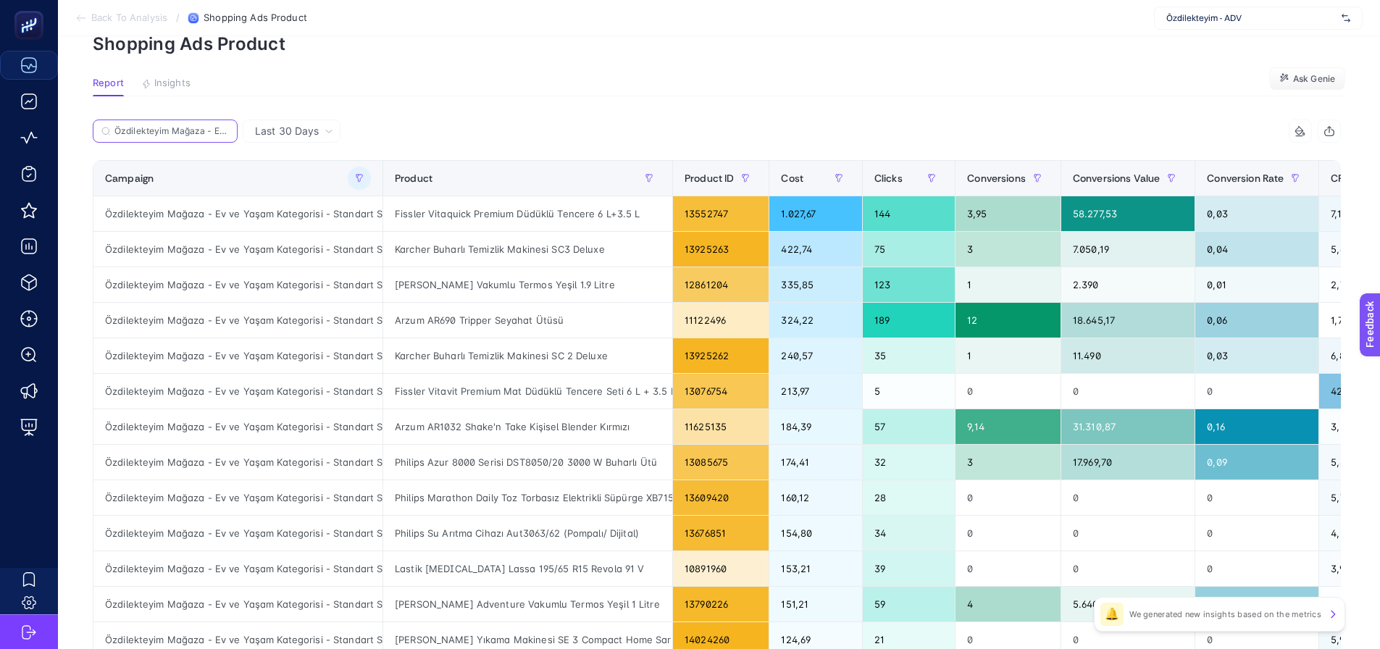
click at [208, 134] on input "Özdilekteyim Mağaza - Ev ve Yaşam Kategorisi - Standart Shopping" at bounding box center [171, 131] width 114 height 11
click at [222, 128] on icon at bounding box center [224, 131] width 9 height 9
click at [0, 0] on input "Search" at bounding box center [0, 0] width 0 height 0
click at [148, 136] on input "Search" at bounding box center [171, 131] width 114 height 11
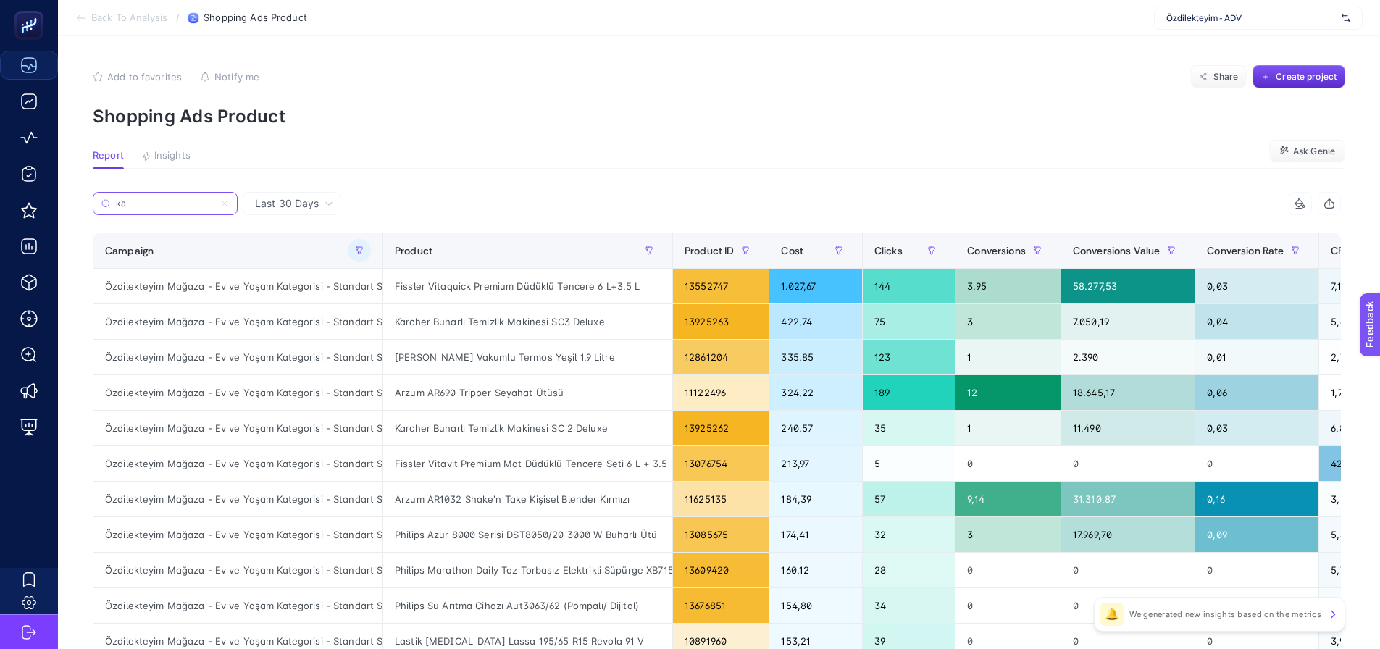
type input "k"
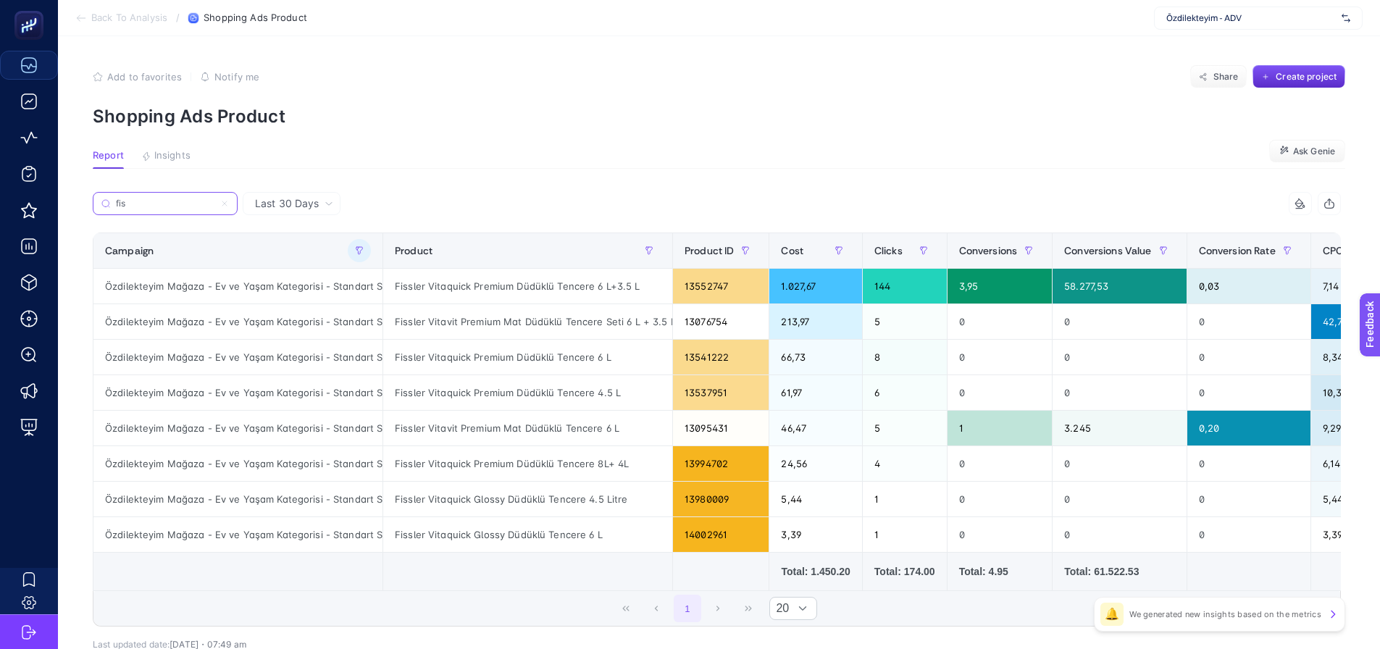
type input "fis"
drag, startPoint x: 217, startPoint y: 201, endPoint x: 205, endPoint y: 206, distance: 13.3
click at [220, 201] on icon at bounding box center [224, 203] width 9 height 9
click at [0, 0] on input "Search" at bounding box center [0, 0] width 0 height 0
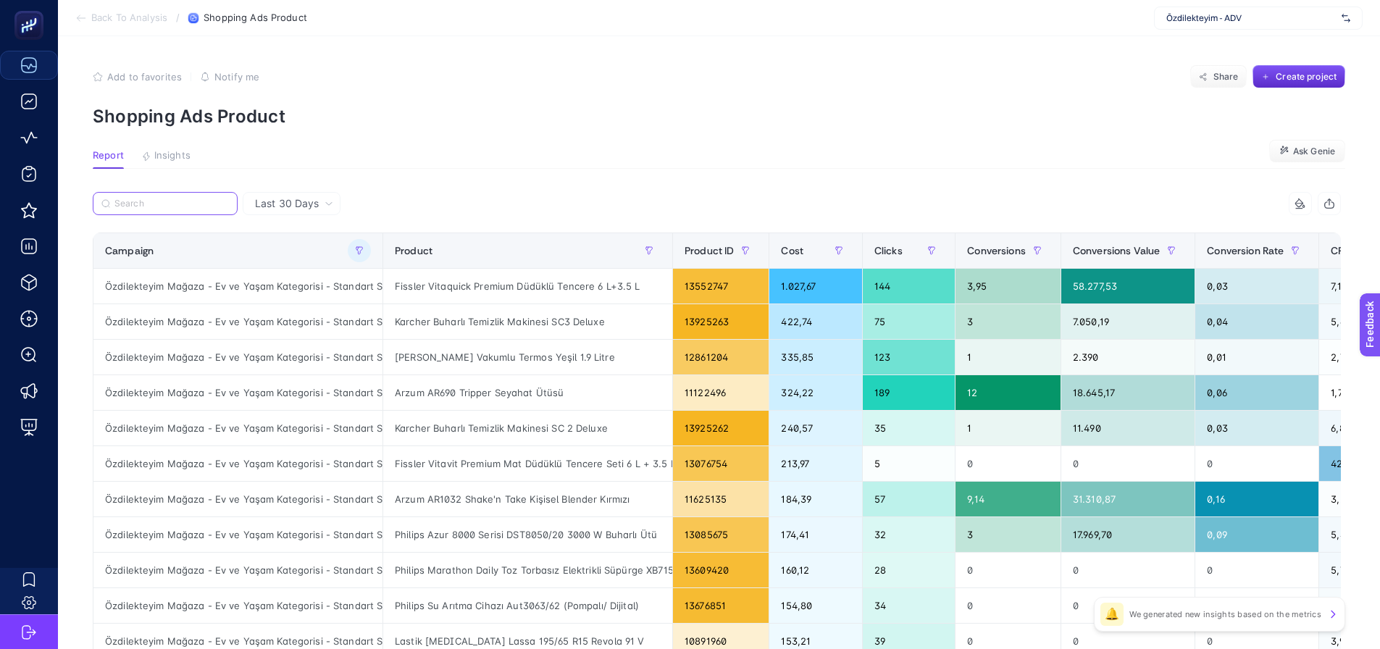
click at [159, 204] on input "Search" at bounding box center [171, 204] width 114 height 11
click at [355, 249] on icon "button" at bounding box center [359, 250] width 9 height 9
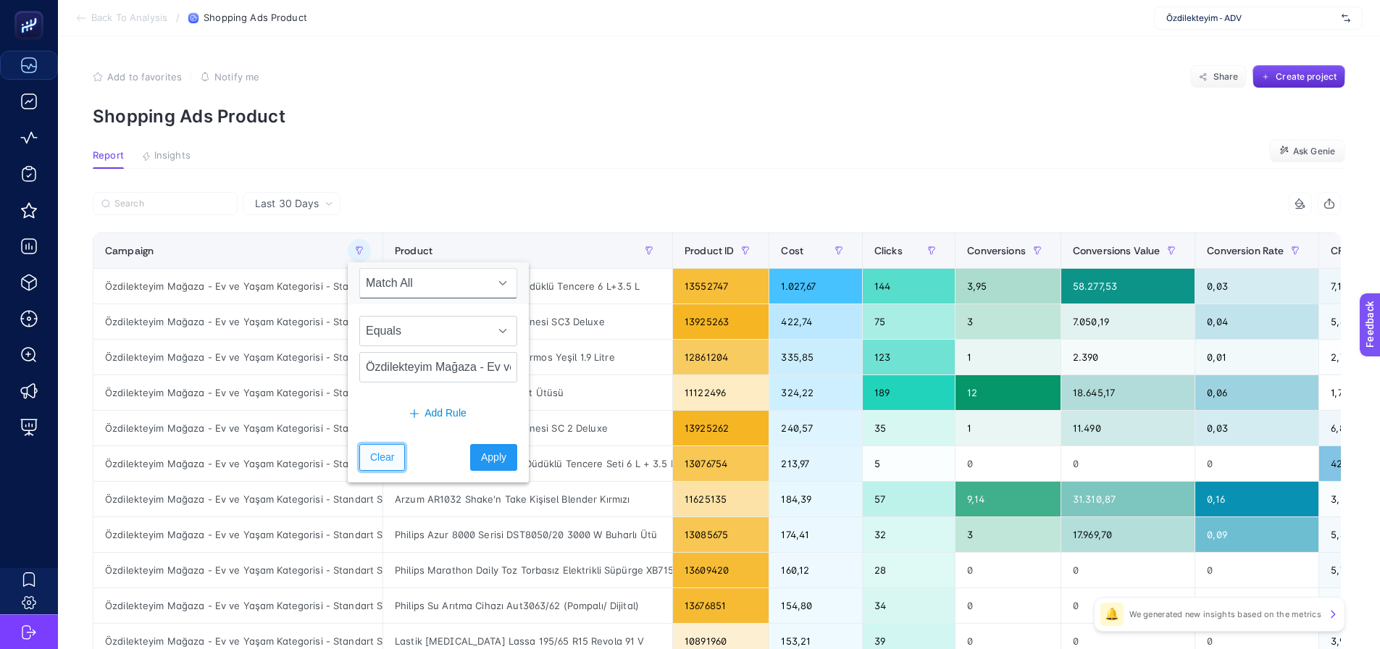
click at [376, 461] on span "Clear" at bounding box center [382, 457] width 24 height 15
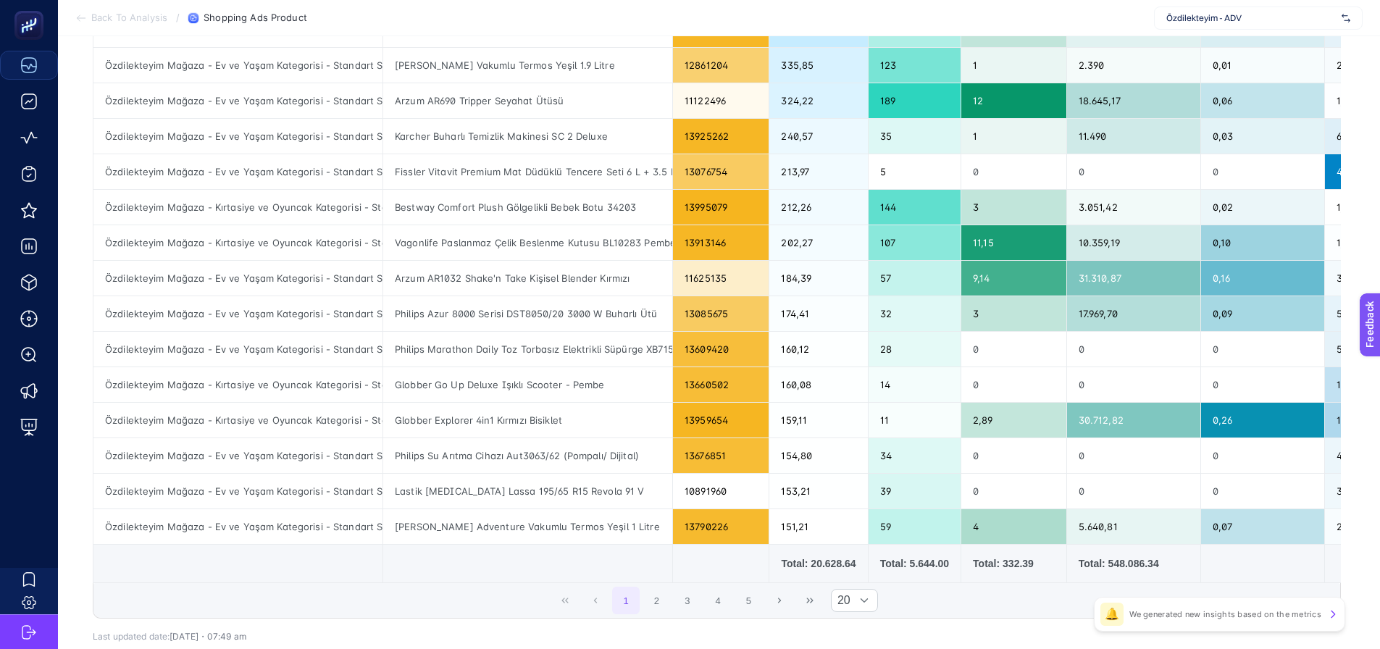
scroll to position [435, 7]
click at [651, 606] on button "2" at bounding box center [657, 600] width 28 height 28
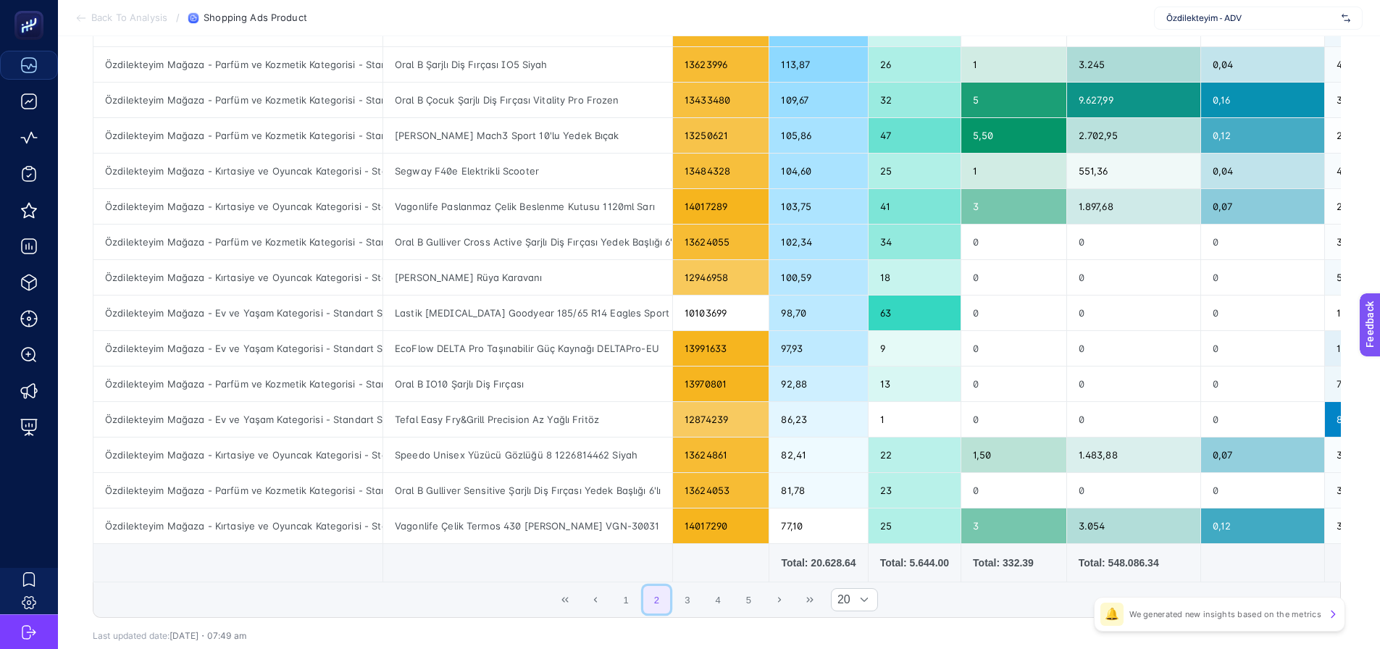
click at [670, 606] on span "1 2 3 4 5" at bounding box center [687, 600] width 153 height 30
click at [693, 606] on button "3" at bounding box center [688, 600] width 28 height 28
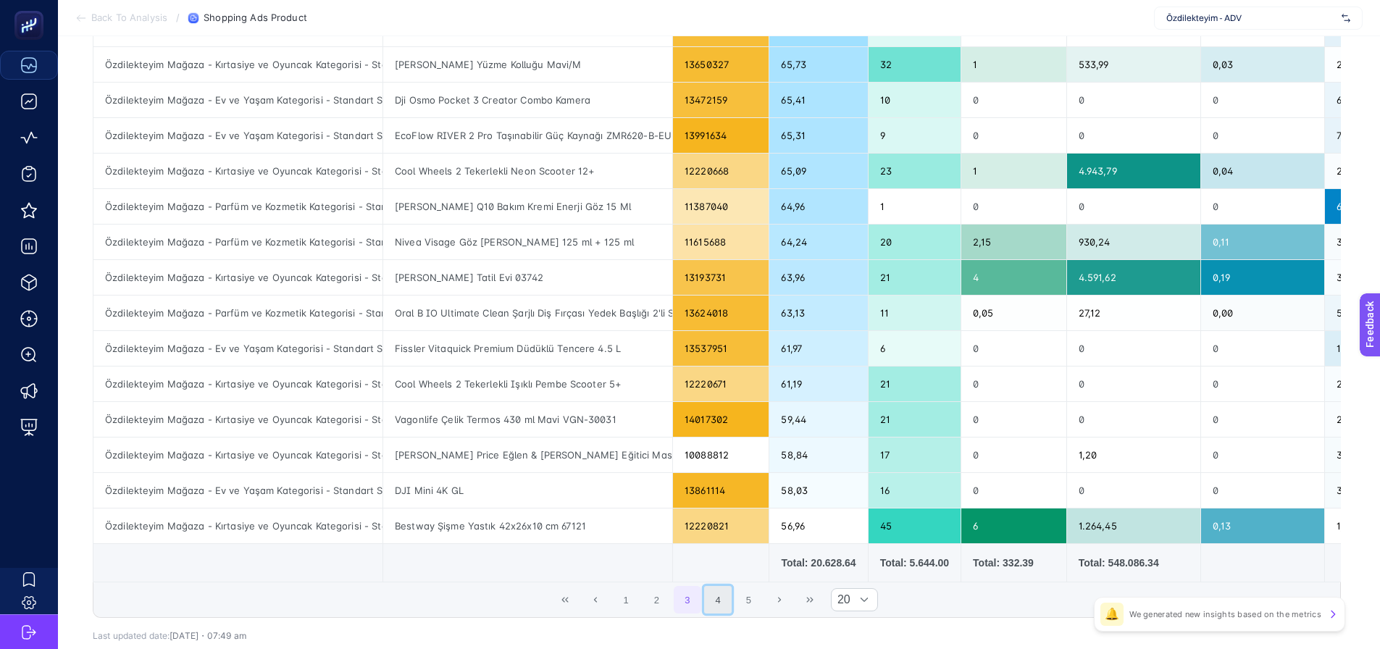
click at [710, 604] on button "4" at bounding box center [718, 600] width 28 height 28
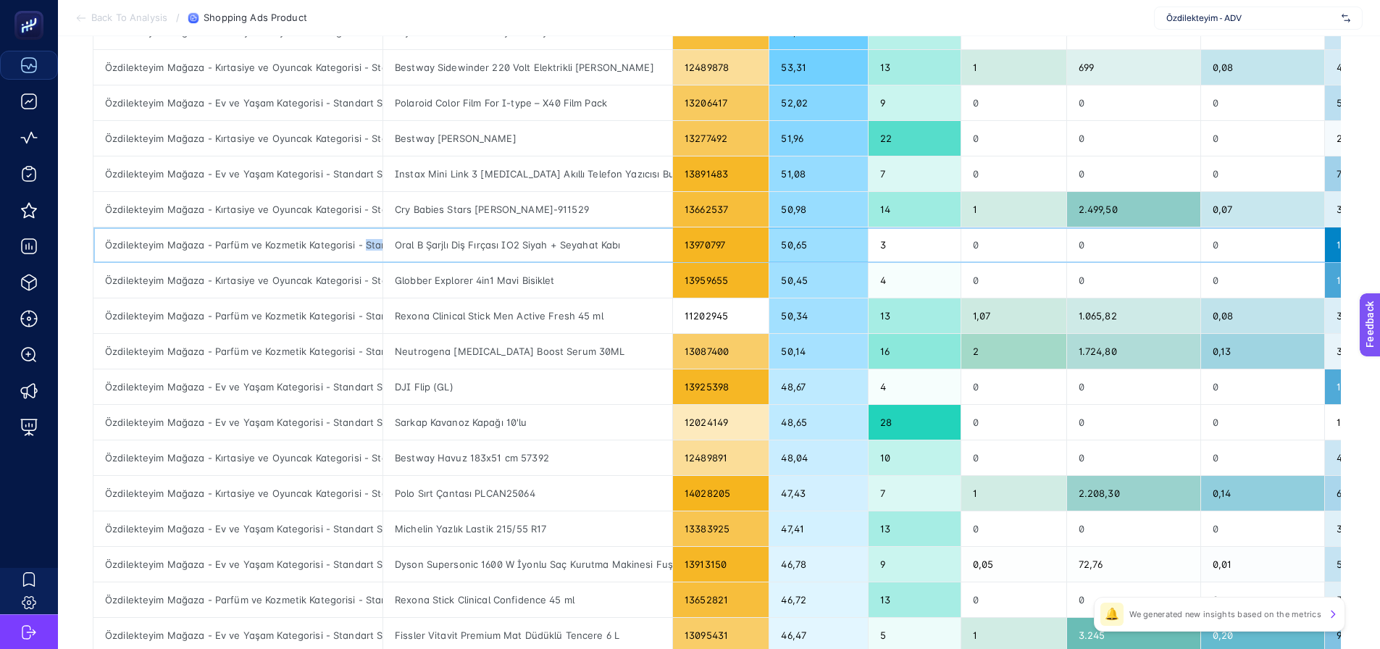
scroll to position [0, 78]
drag, startPoint x: 363, startPoint y: 240, endPoint x: 425, endPoint y: 250, distance: 63.1
click at [425, 250] on tr "Özdilekteyim Mağaza - Parfüm ve Kozmetik Kategorisi - Standart Shopping Oral B …" at bounding box center [820, 245] width 1454 height 36
click at [356, 298] on td "Özdilekteyim Mağaza - Parfüm ve Kozmetik Kategorisi - Standart Shopping" at bounding box center [238, 316] width 290 height 36
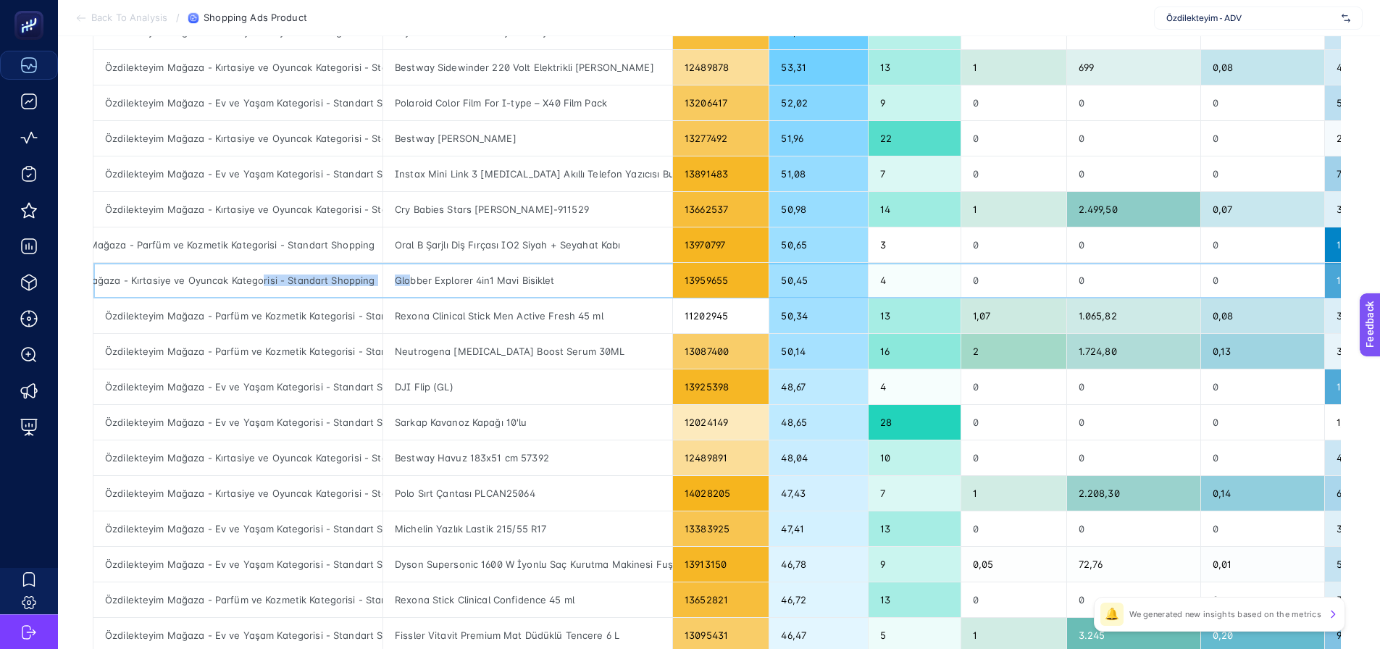
drag, startPoint x: 343, startPoint y: 276, endPoint x: 405, endPoint y: 285, distance: 63.0
click at [405, 285] on tr "Özdilekteyim Mağaza - Kırtasiye ve Oyuncak Kategorisi - Standart Shopping Globb…" at bounding box center [820, 281] width 1454 height 36
click at [309, 325] on div "Özdilekteyim Mağaza - Parfüm ve Kozmetik Kategorisi - Standart Shopping" at bounding box center [237, 315] width 289 height 35
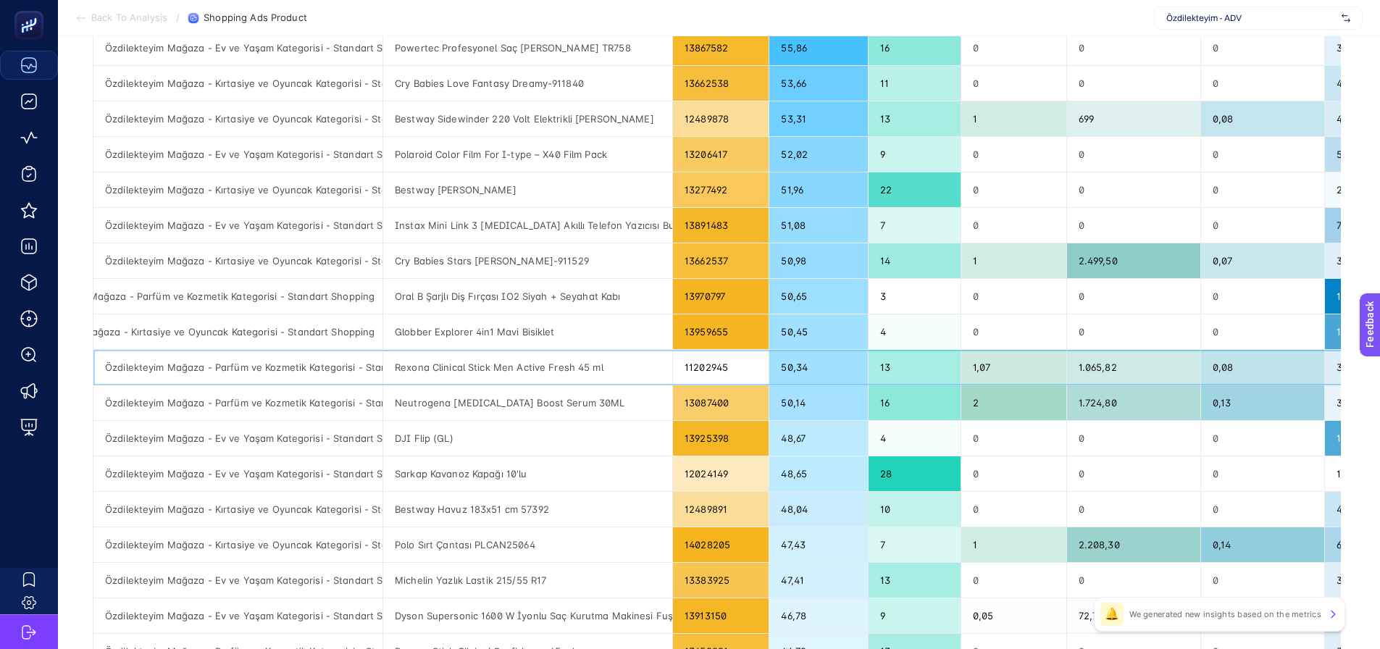
scroll to position [145, 7]
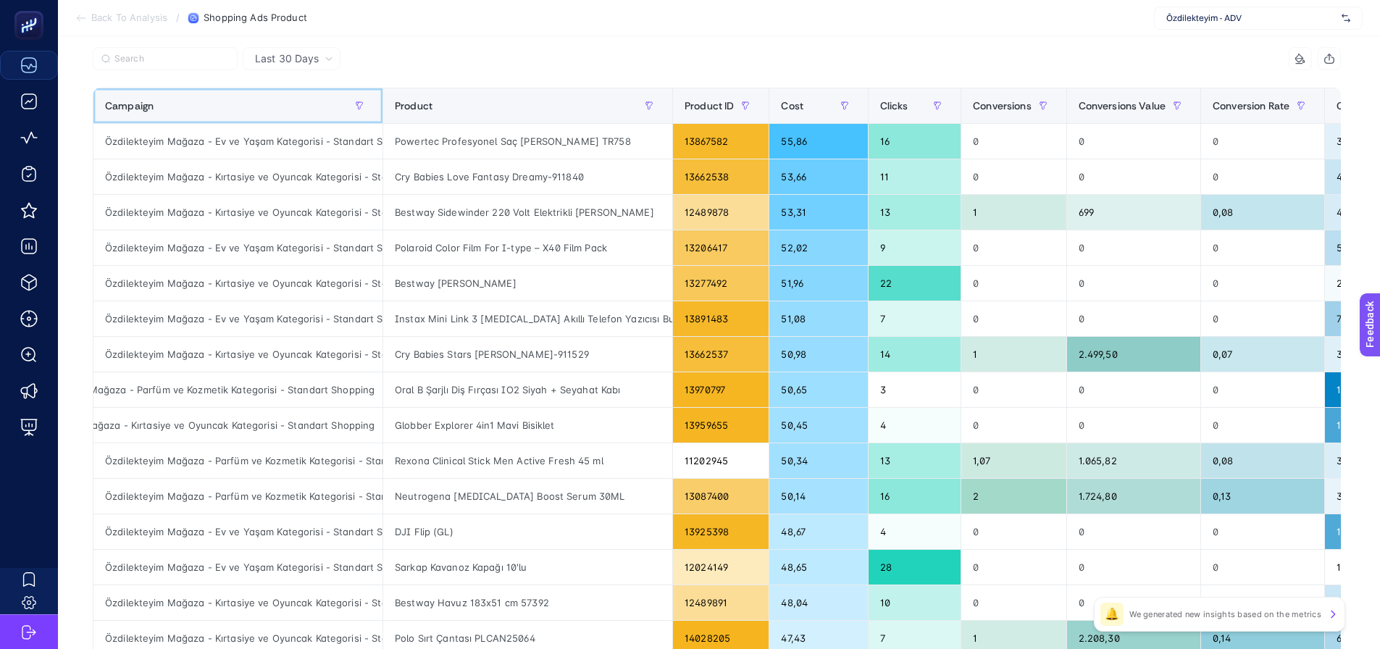
click at [205, 100] on div "Campaign" at bounding box center [238, 105] width 266 height 23
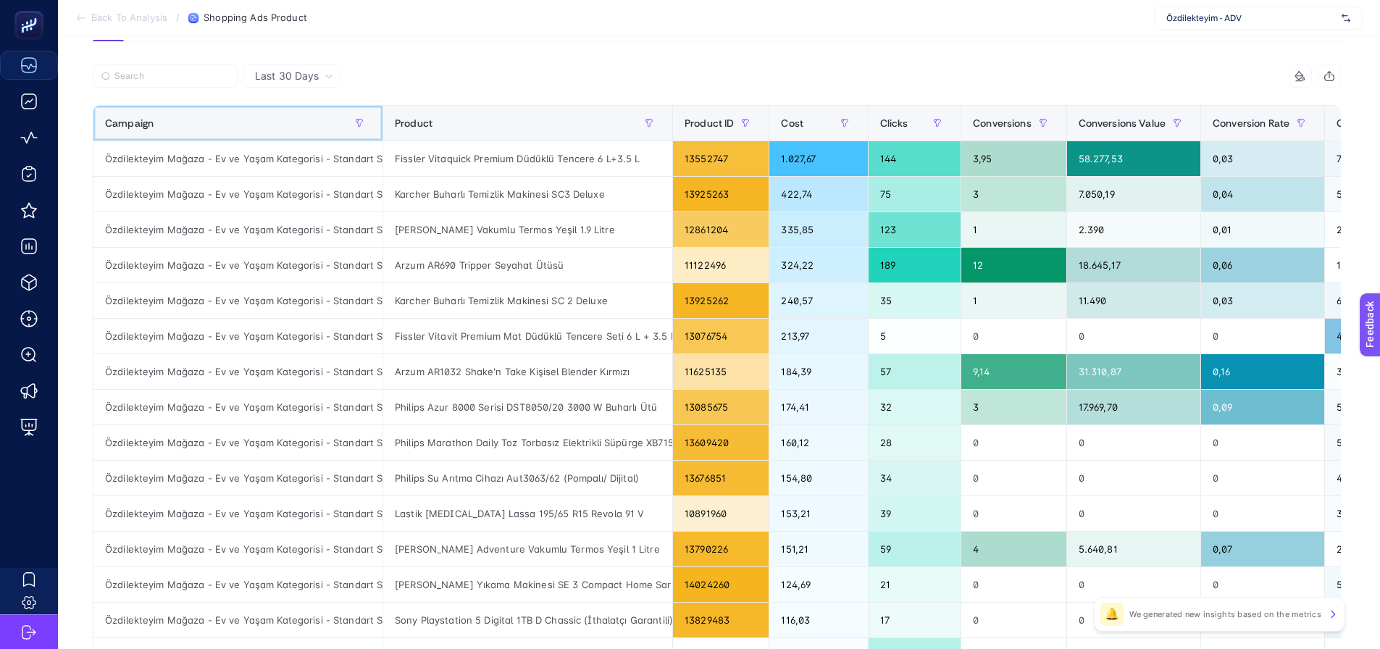
scroll to position [0, 7]
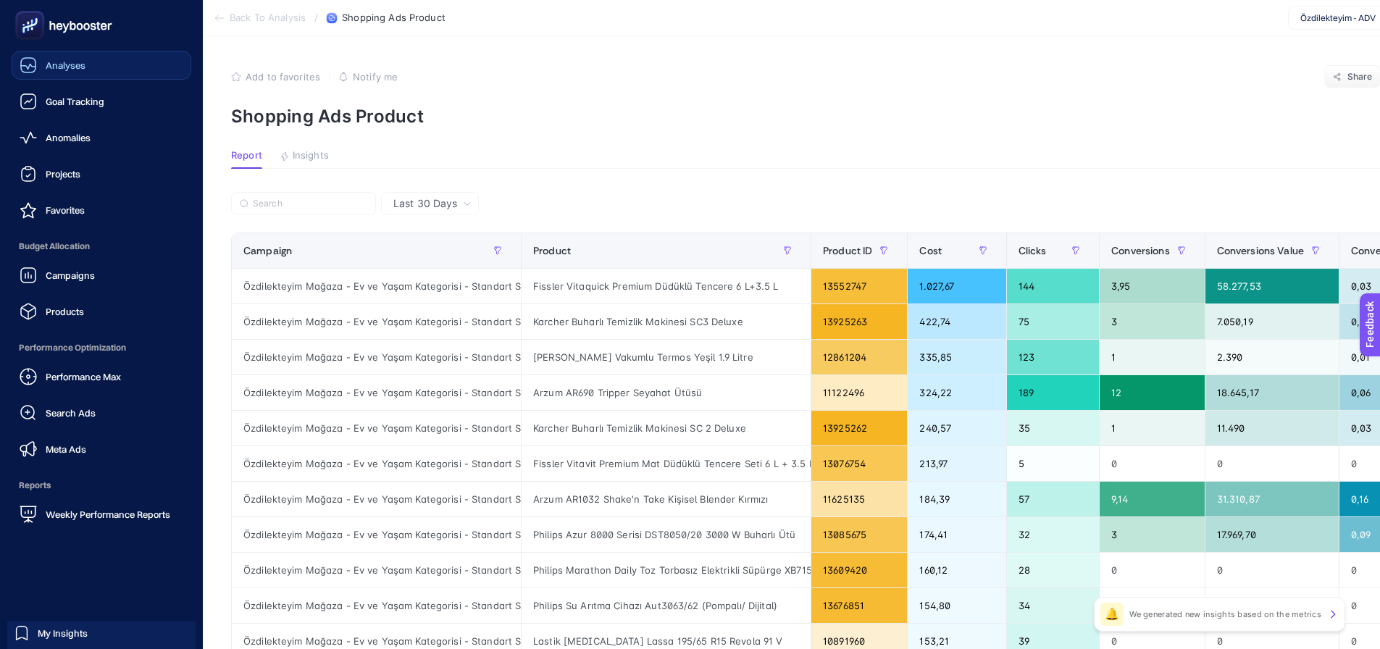
click at [67, 62] on span "Analyses" at bounding box center [66, 65] width 40 height 12
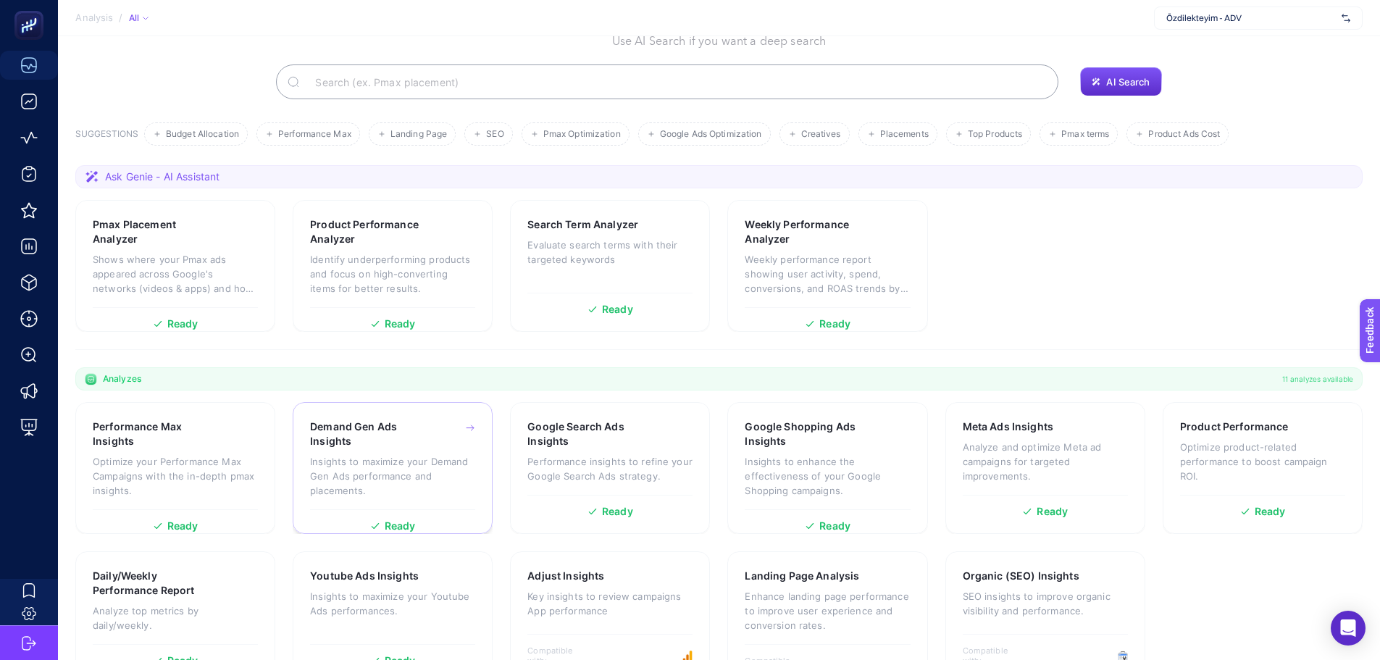
scroll to position [124, 0]
click at [780, 453] on p "Insights to enhance the effectiveness of your Google Shopping campaigns." at bounding box center [827, 474] width 165 height 43
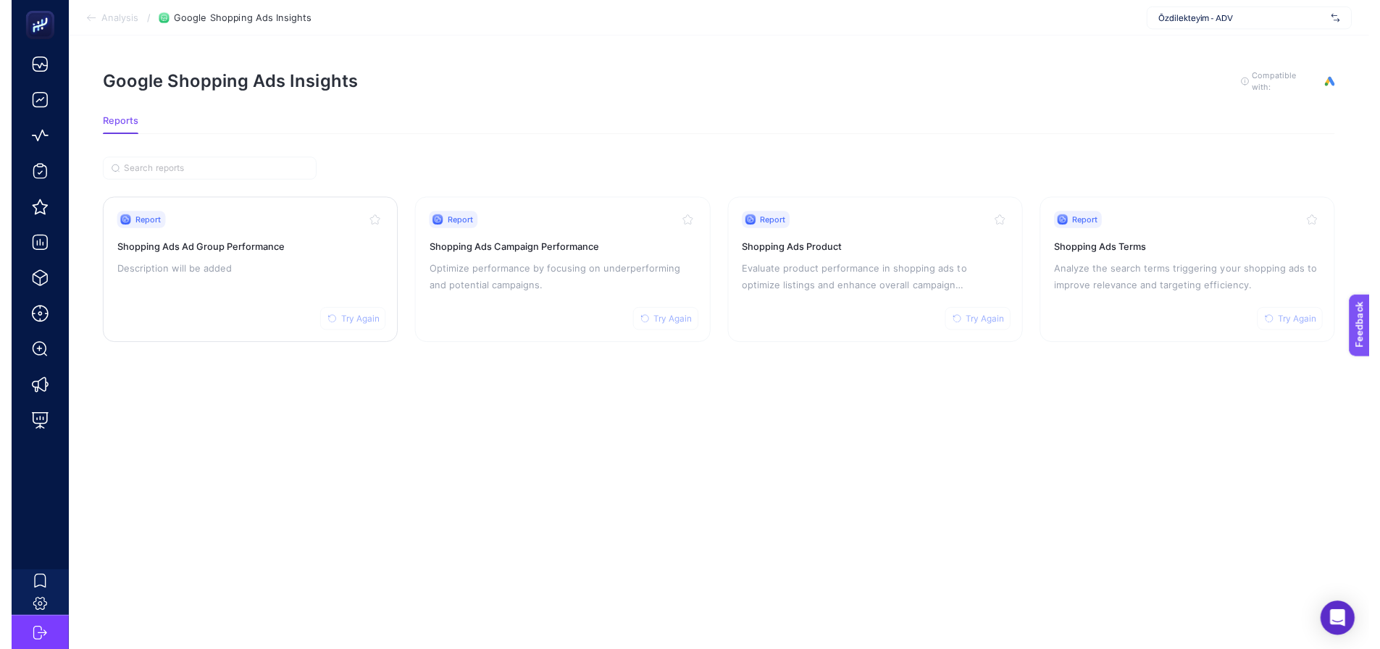
scroll to position [11, 0]
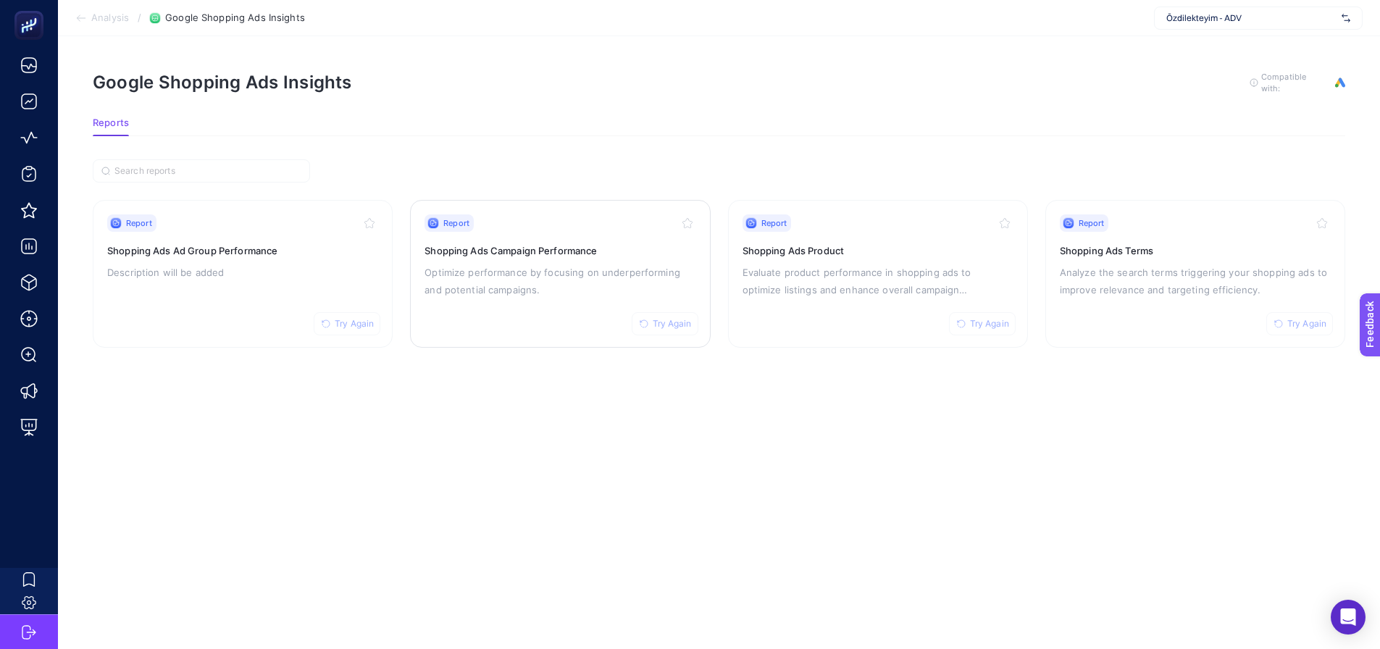
click at [433, 243] on h3 "Shopping Ads Campaign Performance" at bounding box center [560, 250] width 271 height 14
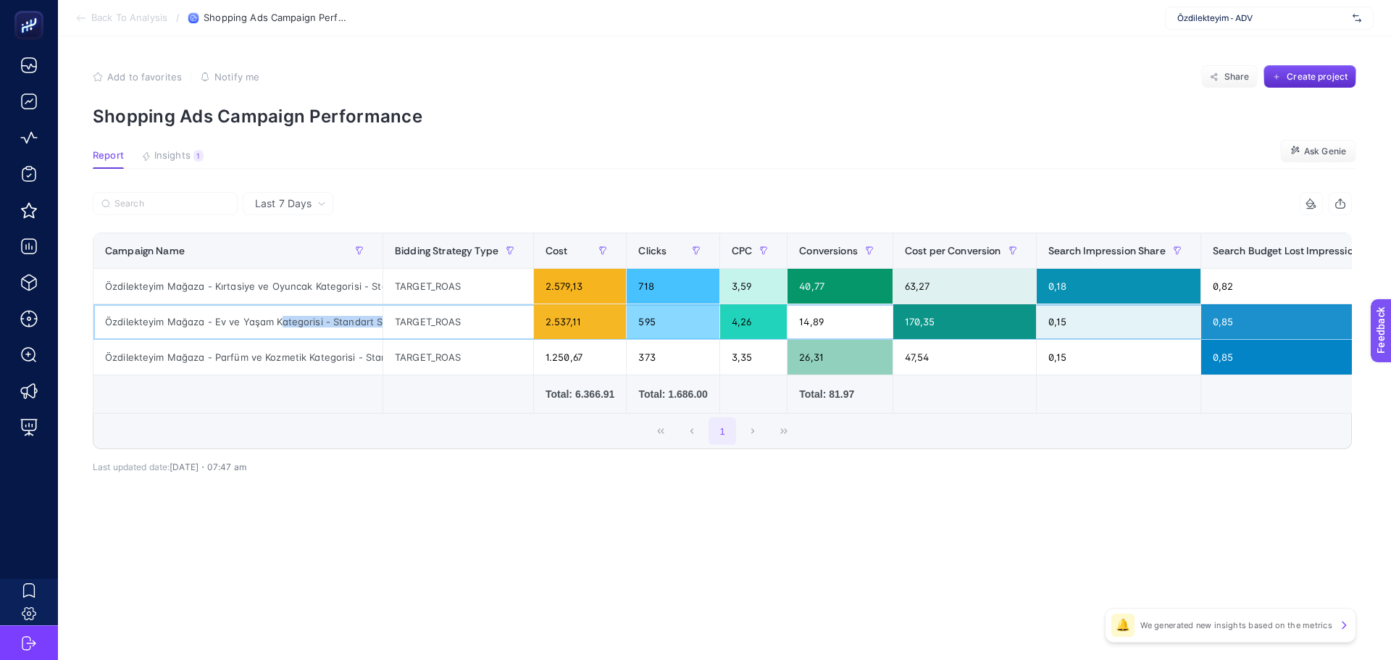
scroll to position [0, 46]
drag, startPoint x: 280, startPoint y: 323, endPoint x: 388, endPoint y: 322, distance: 108.7
click at [388, 322] on tr "Özdilekteyim Mağaza - Ev ve Yaşam Kategorisi - Standart Shopping TARGET_ROAS 2.…" at bounding box center [1054, 322] width 1923 height 36
click at [533, 398] on td at bounding box center [579, 394] width 93 height 38
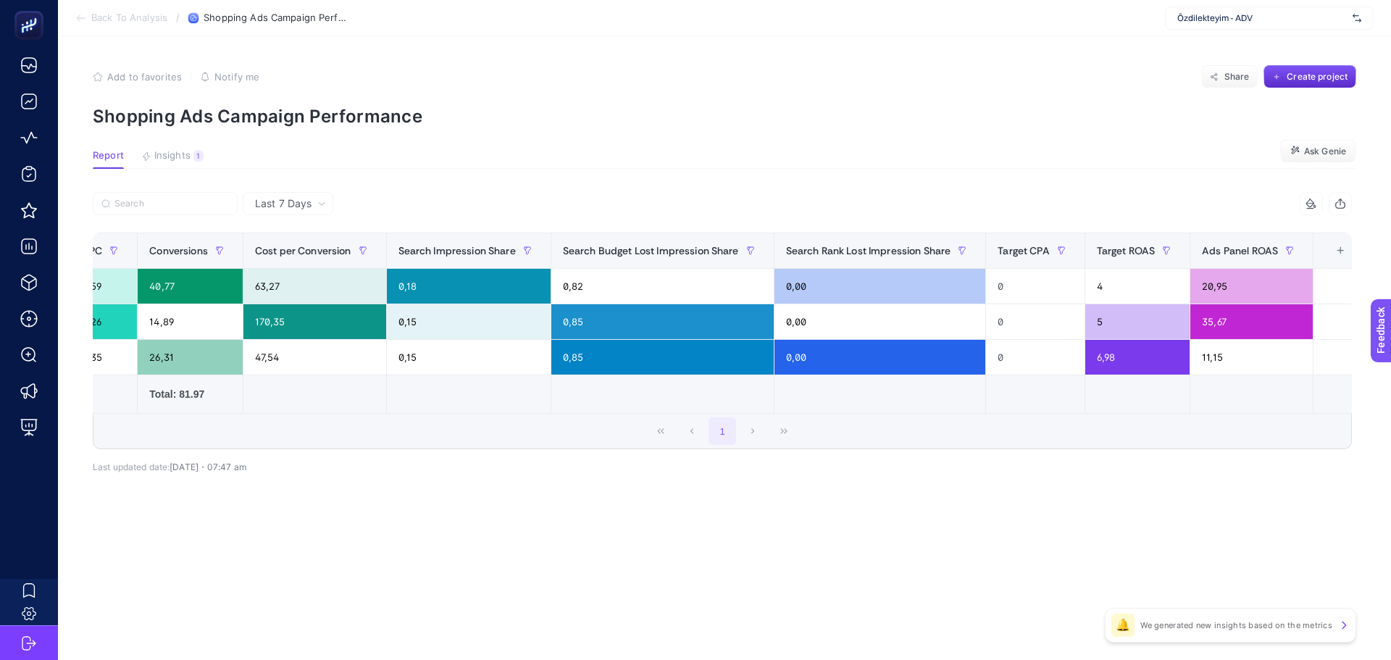
scroll to position [0, 656]
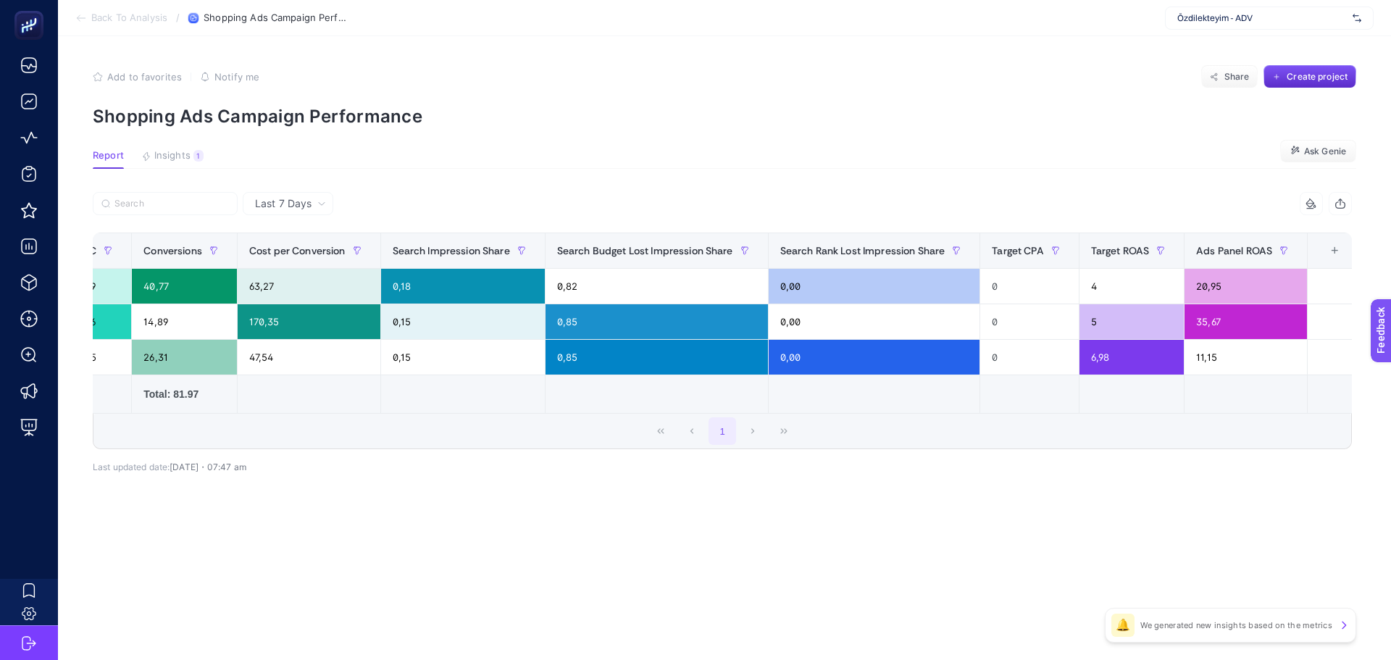
click at [1325, 245] on div "+" at bounding box center [1335, 251] width 28 height 12
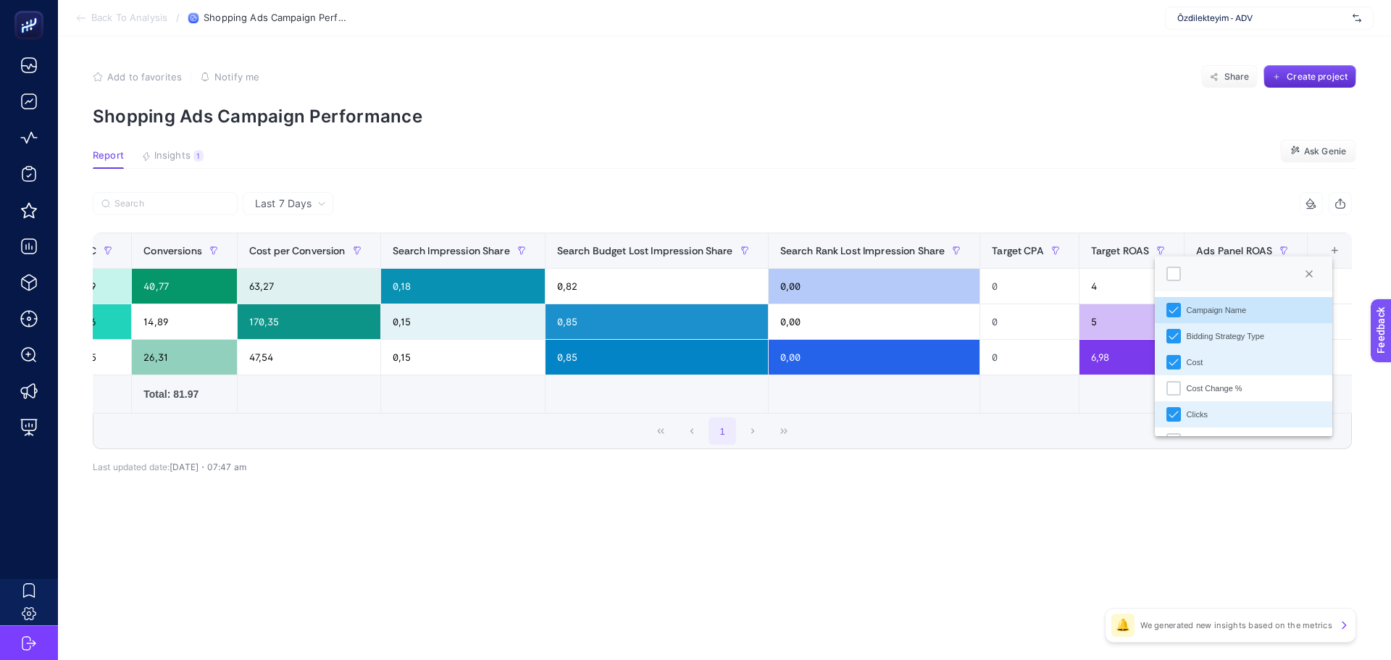
click at [975, 200] on div "11 items selected" at bounding box center [1037, 203] width 630 height 23
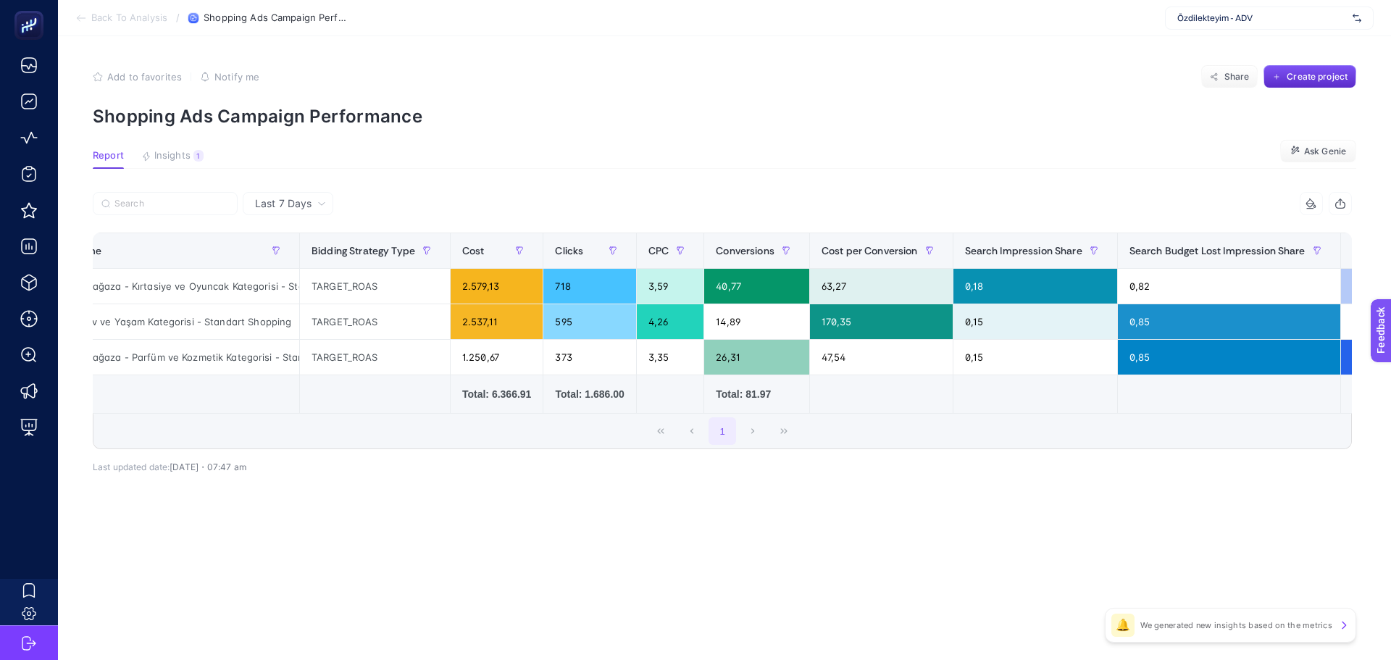
scroll to position [0, 0]
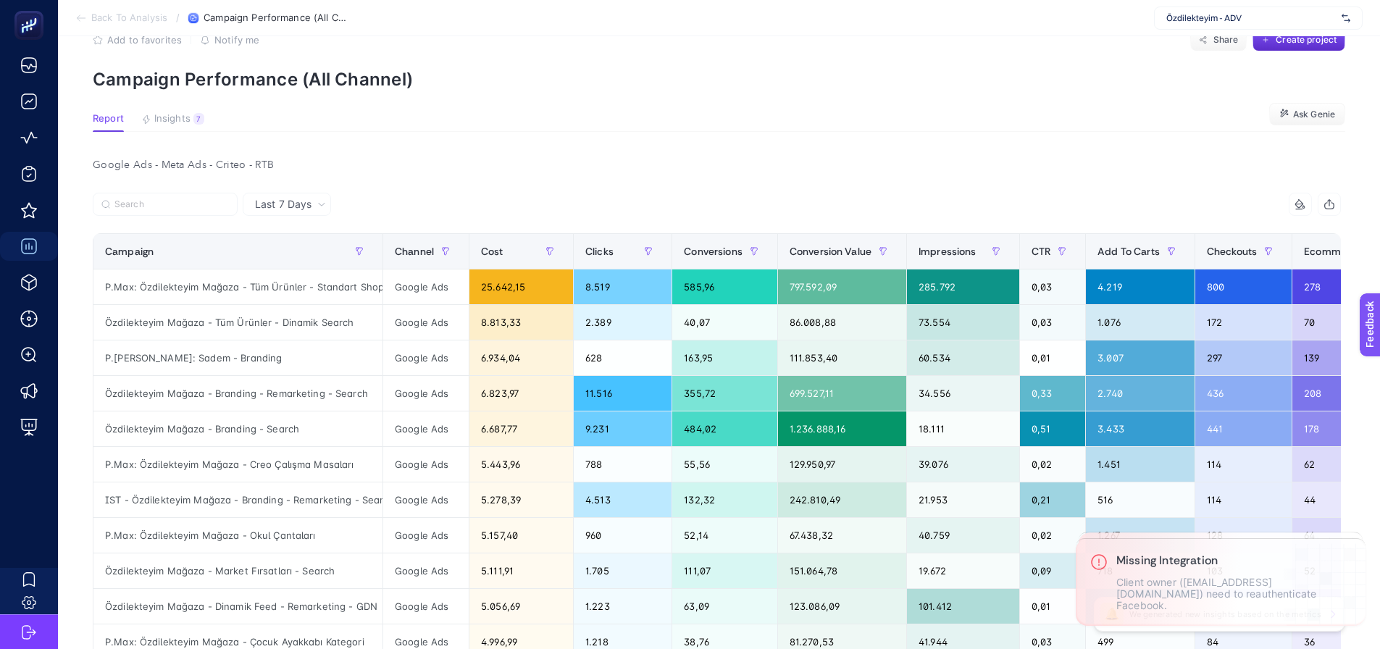
scroll to position [72, 0]
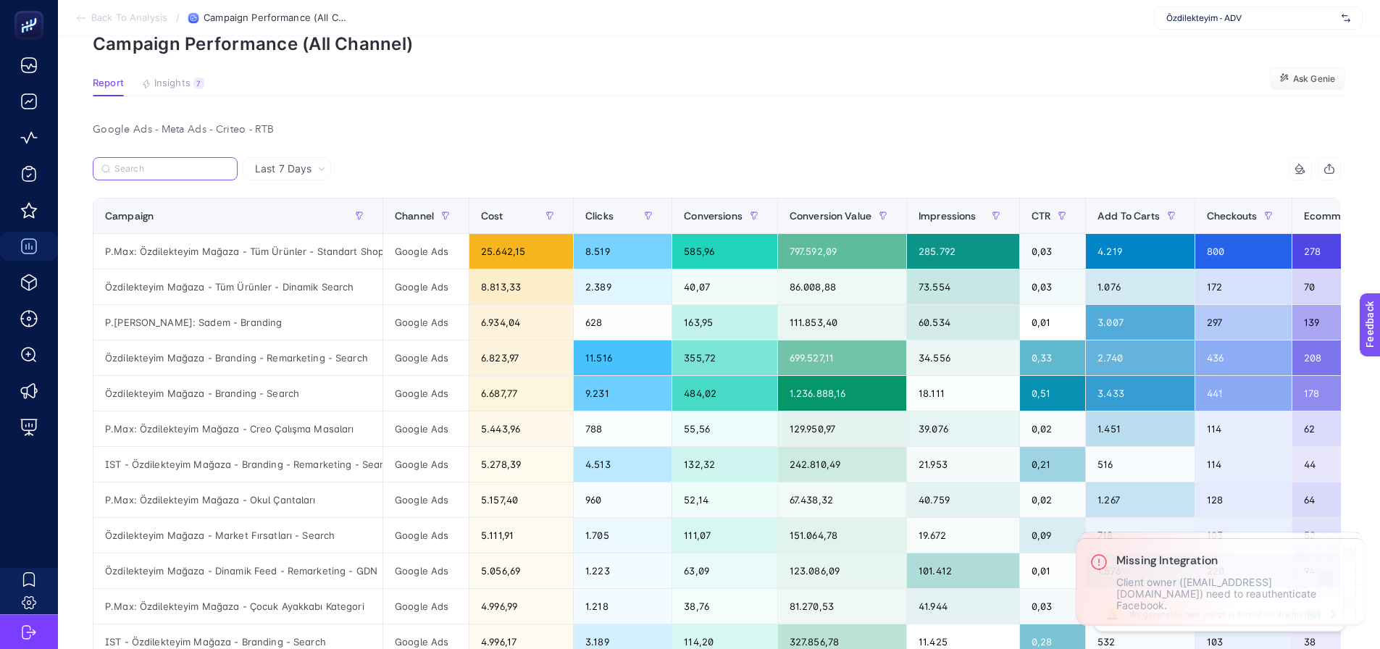
click at [193, 164] on input "Search" at bounding box center [171, 169] width 114 height 11
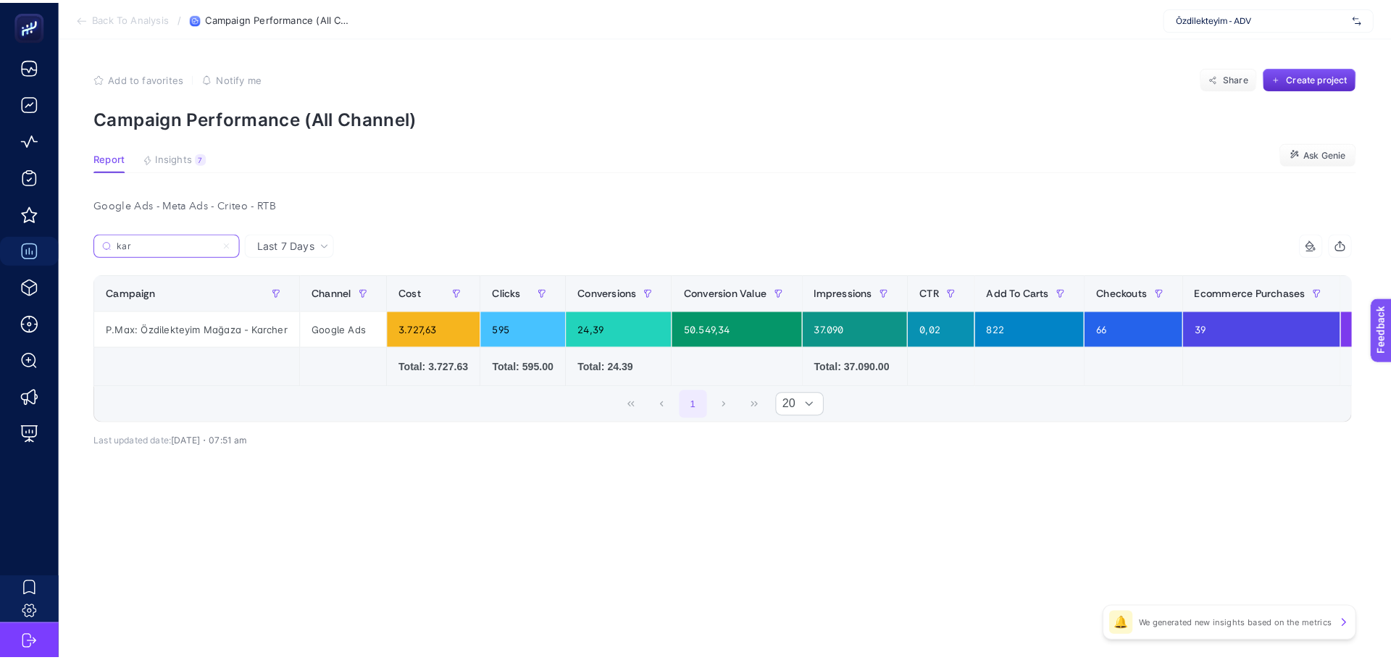
scroll to position [0, 0]
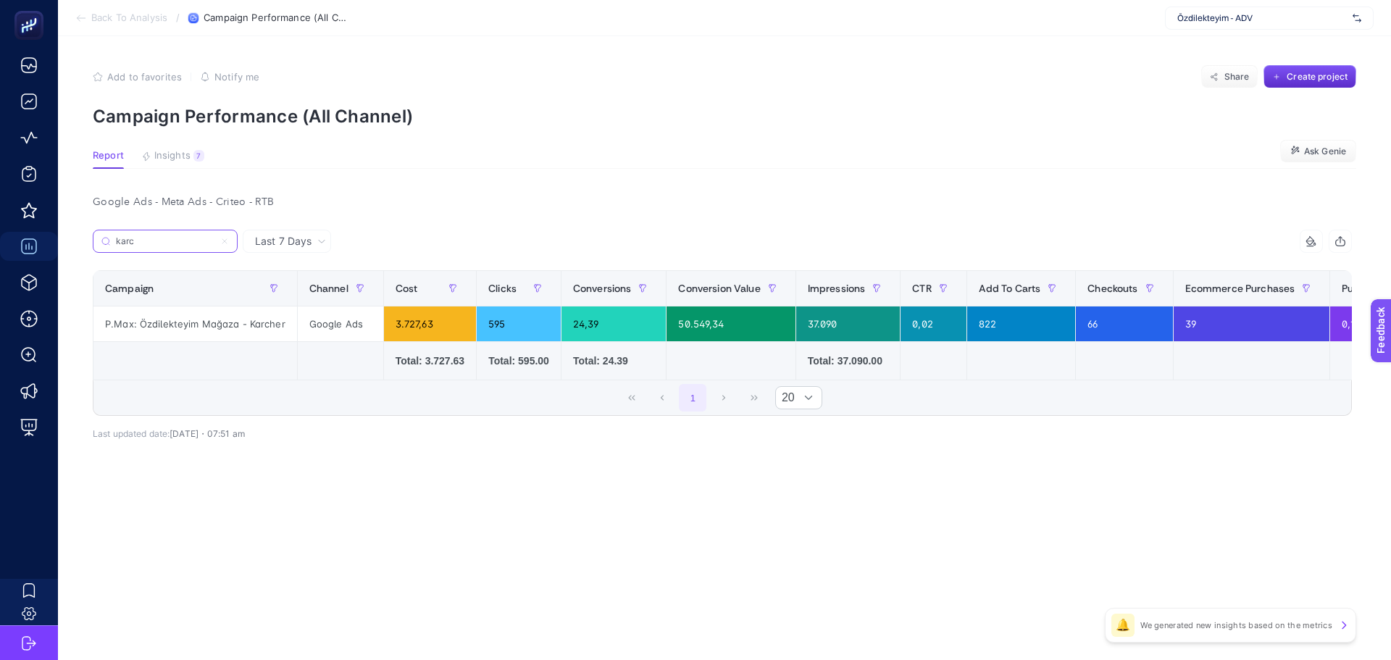
type input "karc"
click at [225, 236] on label "karc" at bounding box center [165, 241] width 145 height 23
click at [214, 236] on input "karc" at bounding box center [165, 241] width 99 height 11
click at [227, 242] on icon at bounding box center [224, 241] width 9 height 9
click at [214, 242] on input "karc" at bounding box center [165, 241] width 99 height 11
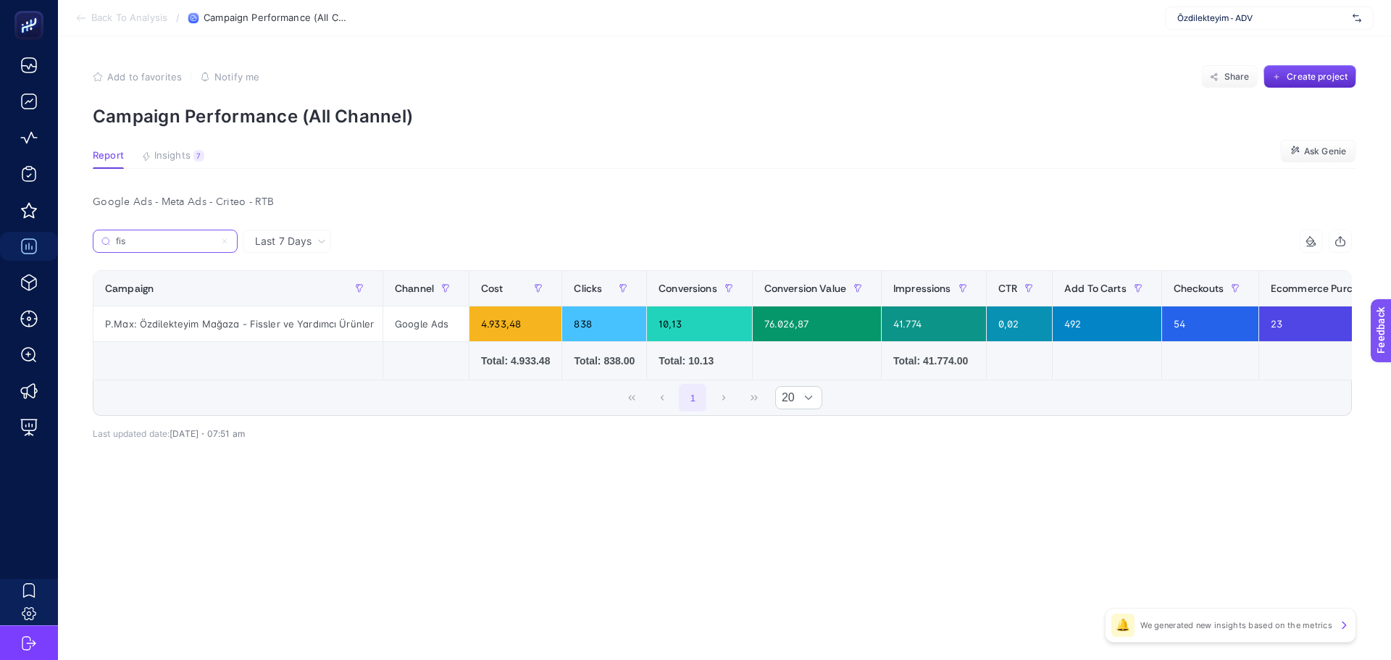
type input "fis"
click at [223, 243] on icon at bounding box center [224, 241] width 4 height 4
click at [214, 243] on input "fis" at bounding box center [165, 241] width 99 height 11
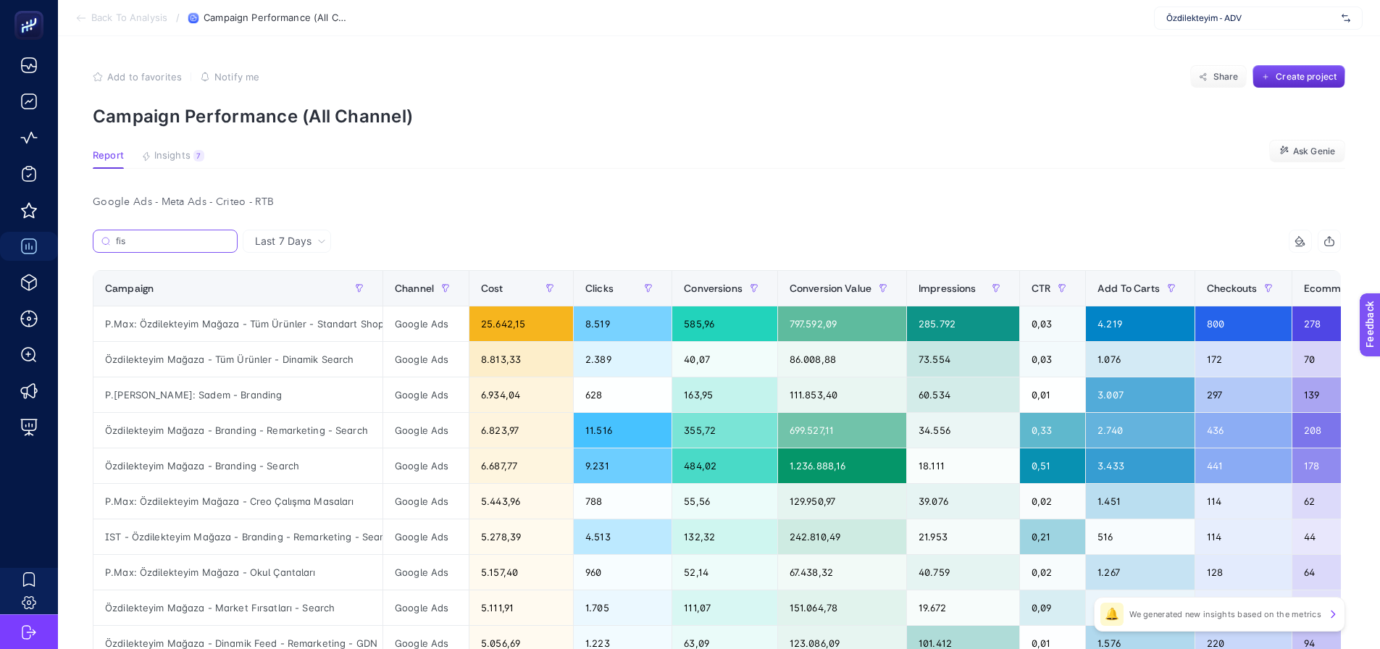
click at [165, 242] on input "fis" at bounding box center [172, 241] width 113 height 11
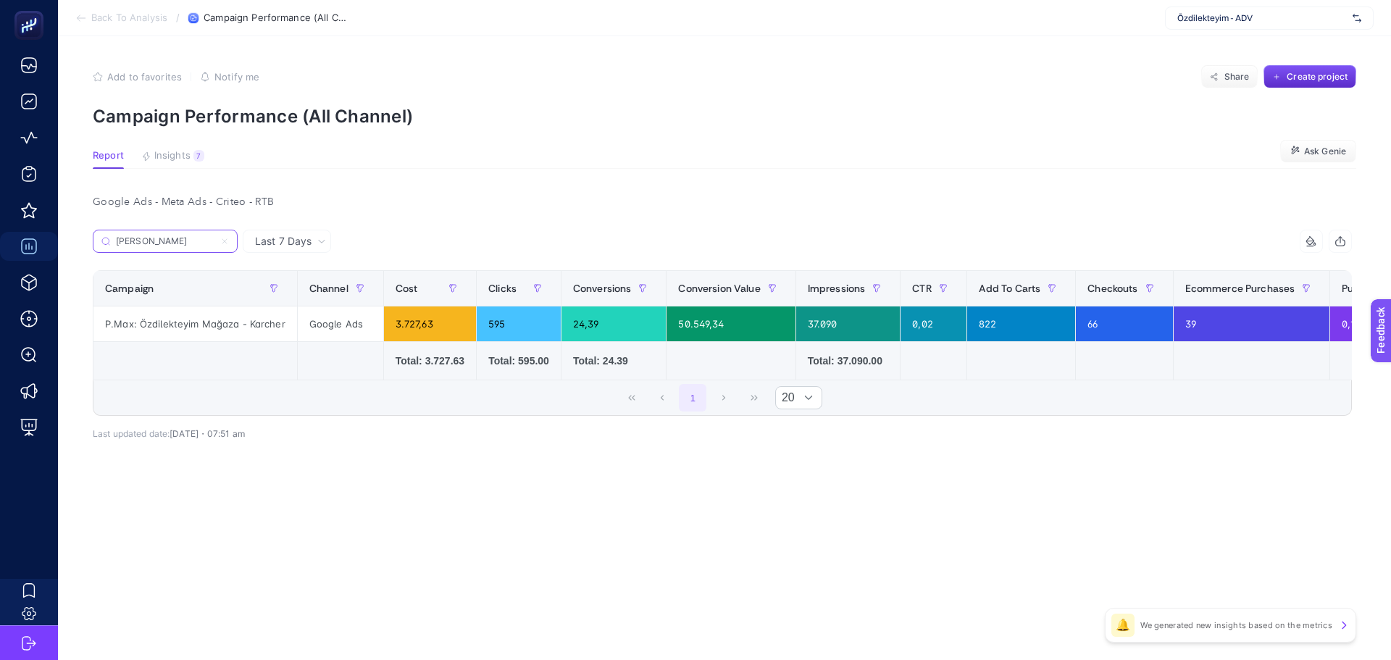
type input "[PERSON_NAME]"
drag, startPoint x: 223, startPoint y: 239, endPoint x: 187, endPoint y: 242, distance: 36.3
click at [225, 239] on icon at bounding box center [224, 241] width 9 height 9
click at [214, 239] on input "[PERSON_NAME]" at bounding box center [165, 241] width 99 height 11
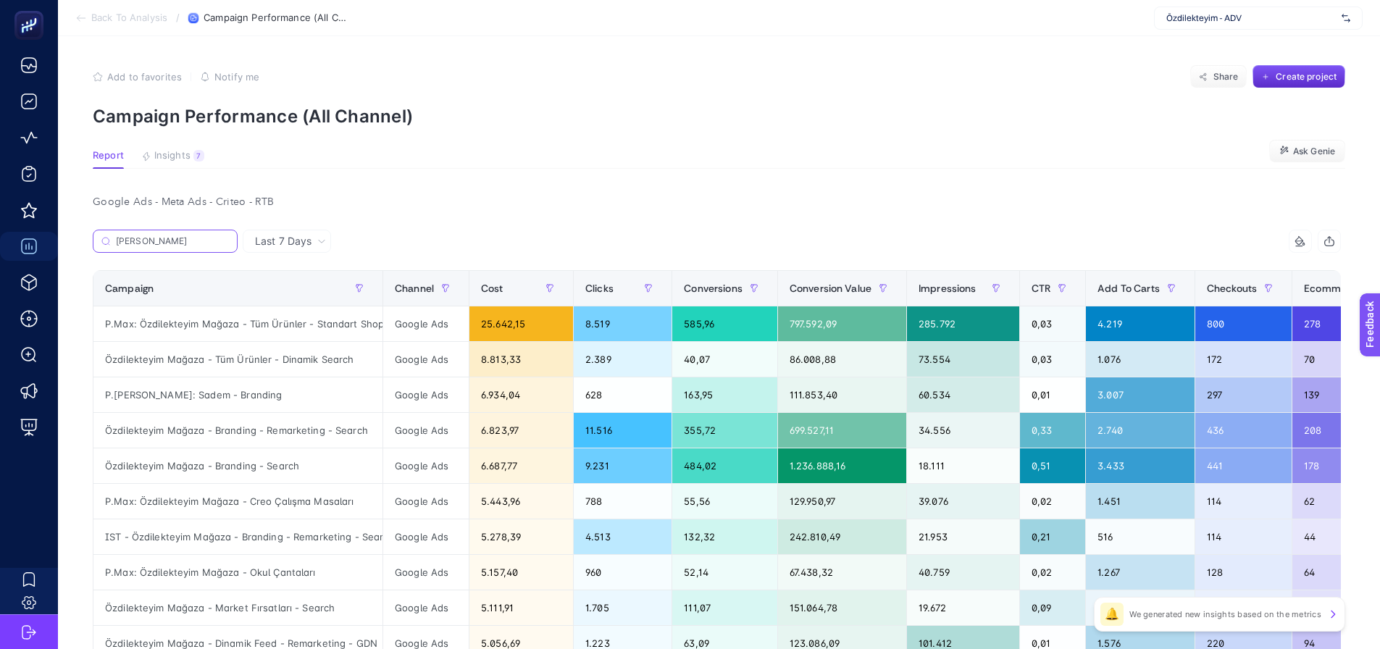
click at [183, 241] on input "[PERSON_NAME]" at bounding box center [172, 241] width 113 height 11
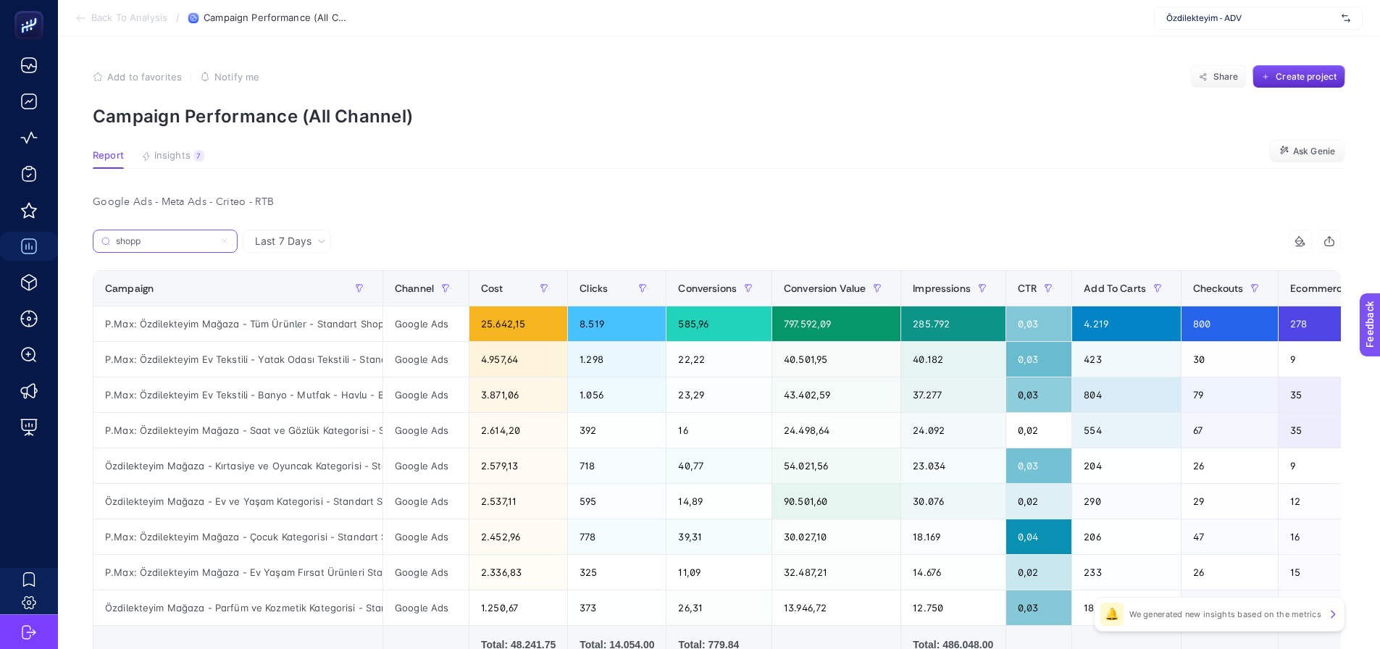
type input "shopp"
click at [246, 285] on div "Campaign" at bounding box center [238, 288] width 266 height 23
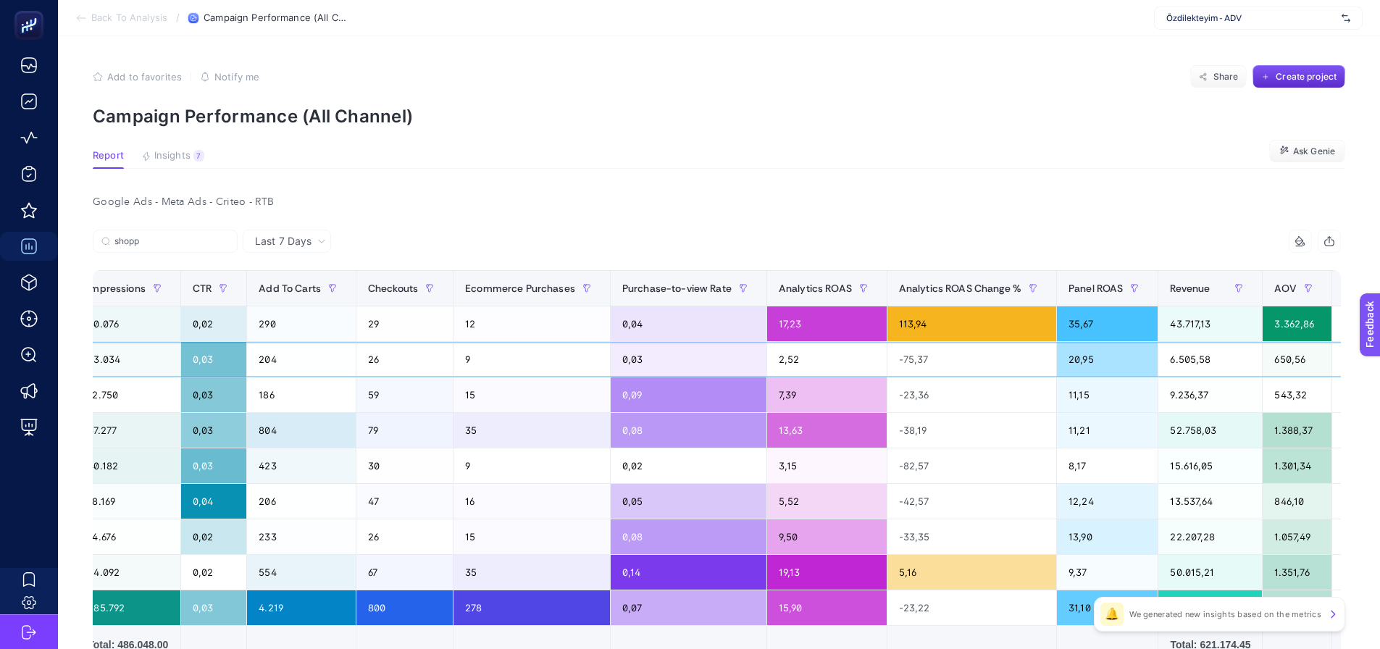
scroll to position [0, 840]
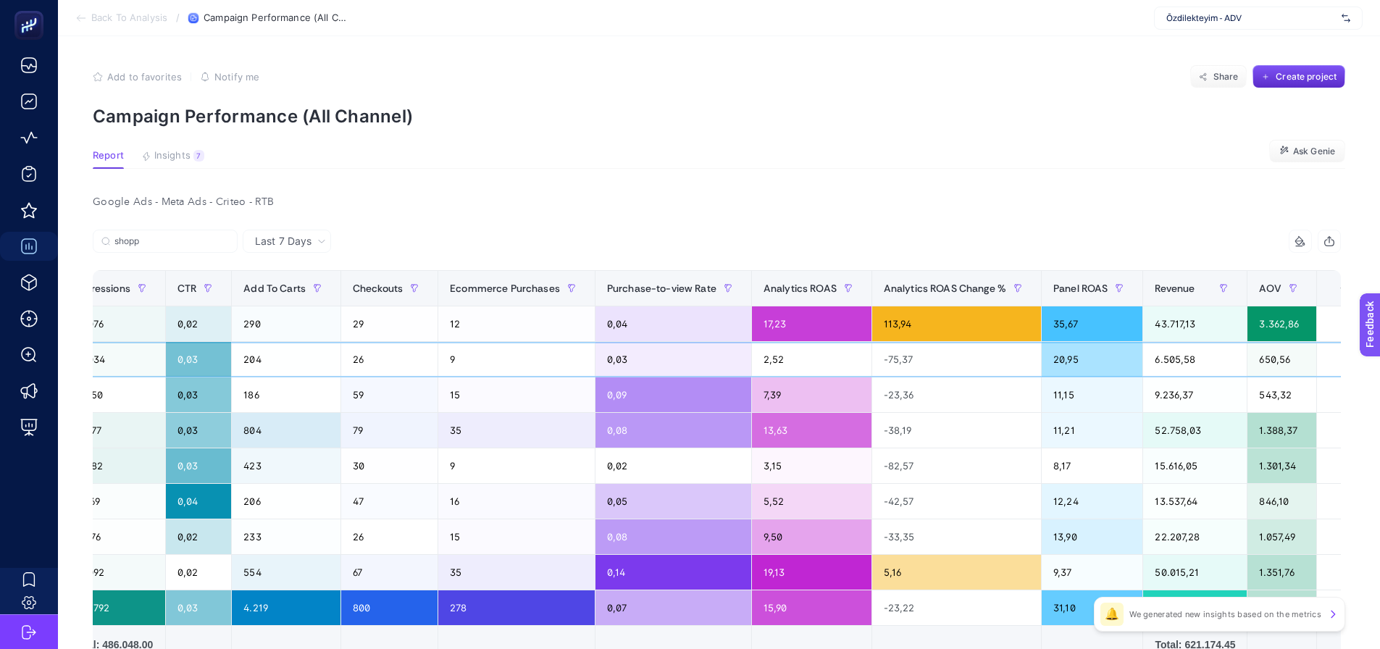
drag, startPoint x: 694, startPoint y: 360, endPoint x: 756, endPoint y: 364, distance: 62.4
